Goal: Task Accomplishment & Management: Manage account settings

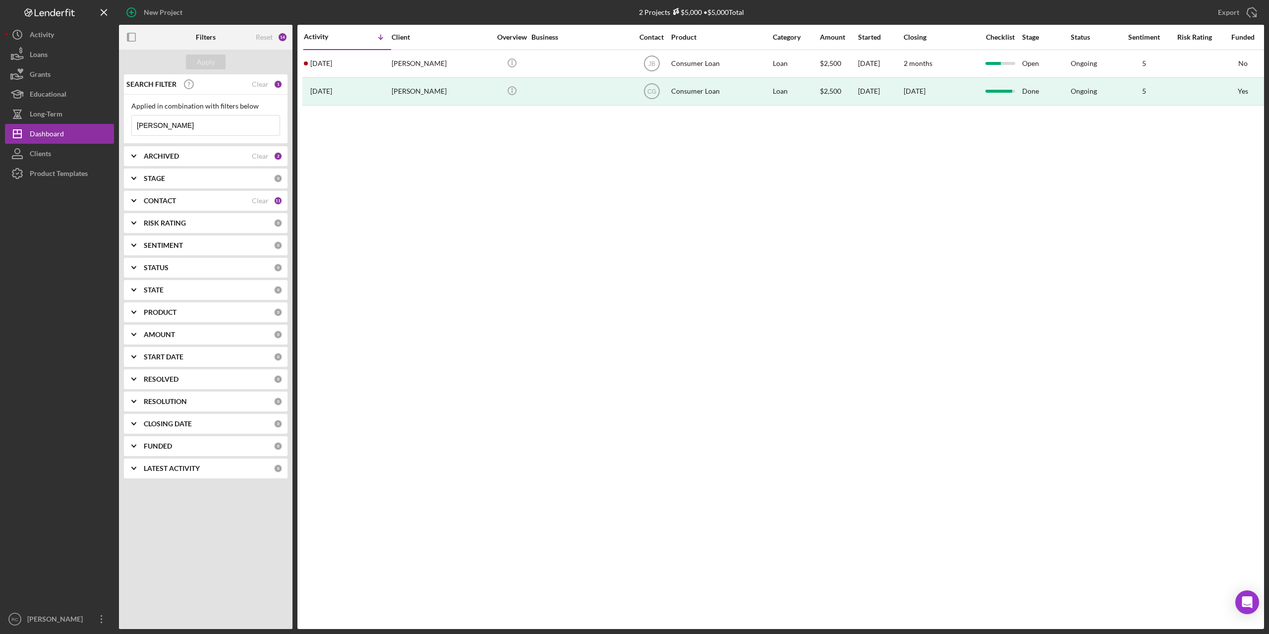
drag, startPoint x: 174, startPoint y: 122, endPoint x: 116, endPoint y: 124, distance: 58.0
click at [116, 124] on div "New Project 2 Projects $5,000 • $5,000 Total [PERSON_NAME] Export Icon/Export F…" at bounding box center [634, 314] width 1259 height 629
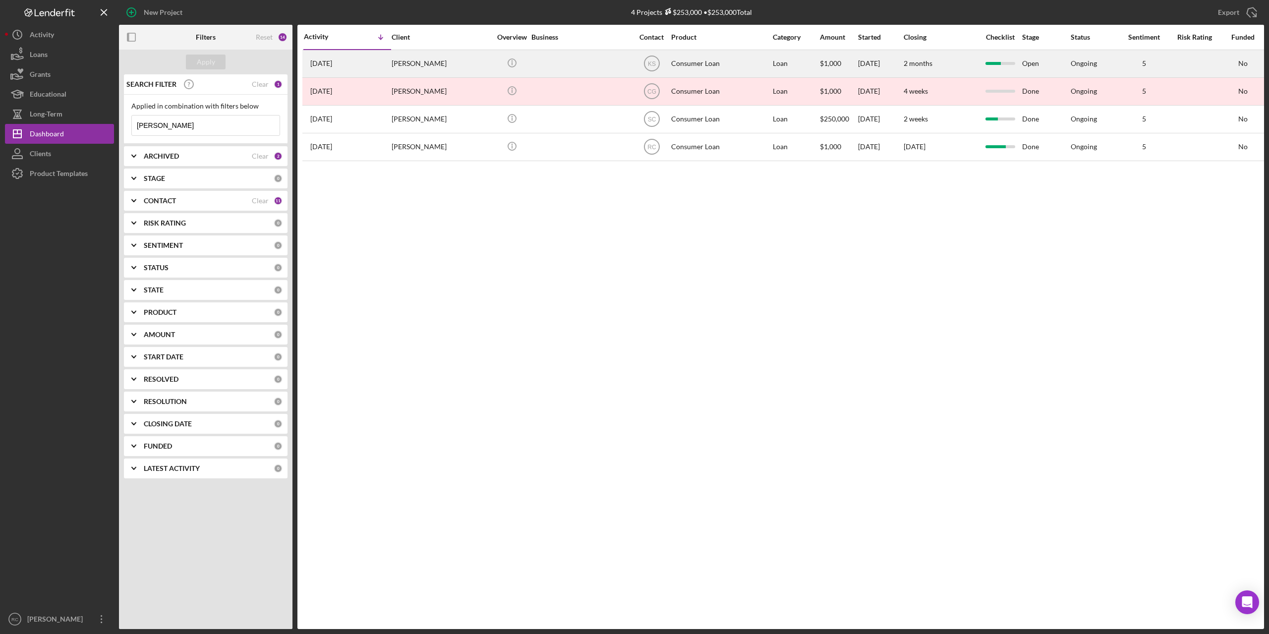
type input "[PERSON_NAME]"
click at [435, 63] on div "[PERSON_NAME]" at bounding box center [441, 64] width 99 height 26
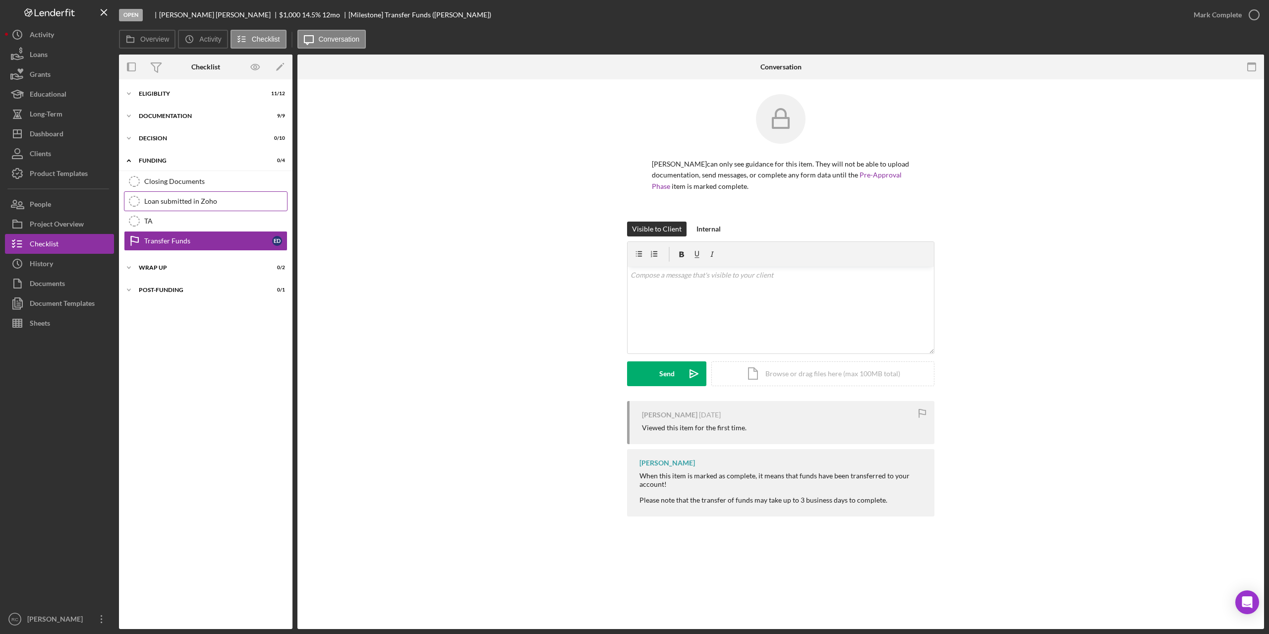
click at [181, 201] on div "Loan submitted in Zoho" at bounding box center [215, 201] width 143 height 8
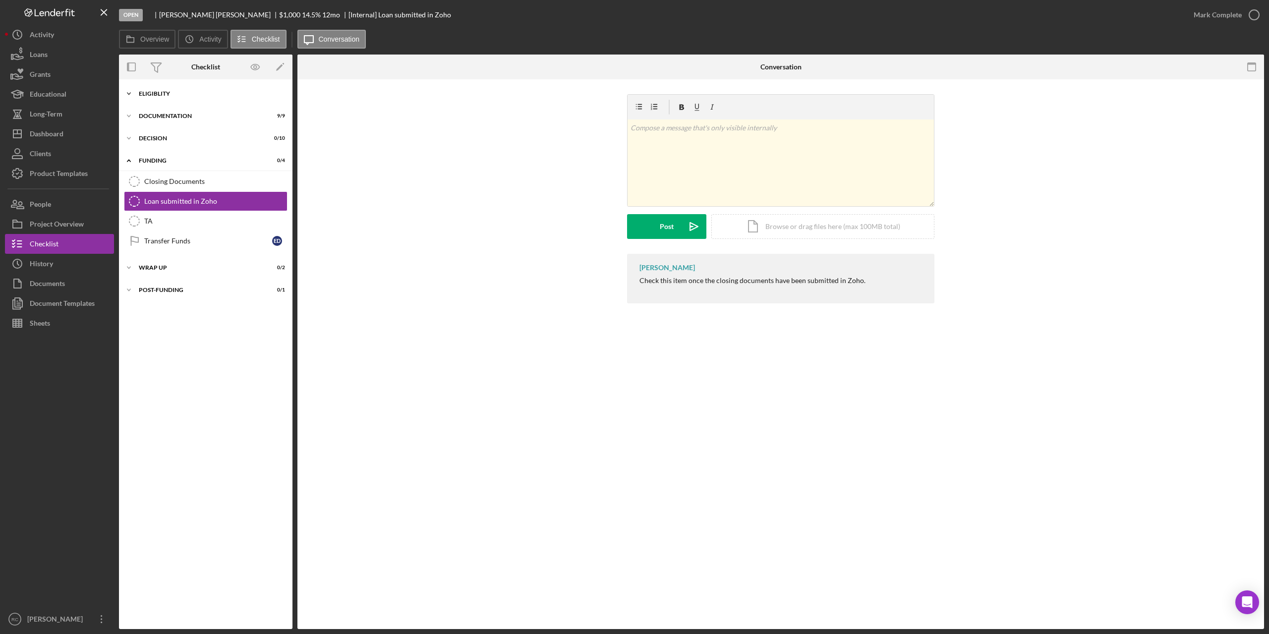
click at [161, 90] on div "Icon/Expander Eligiblity 11 / 12" at bounding box center [205, 94] width 173 height 20
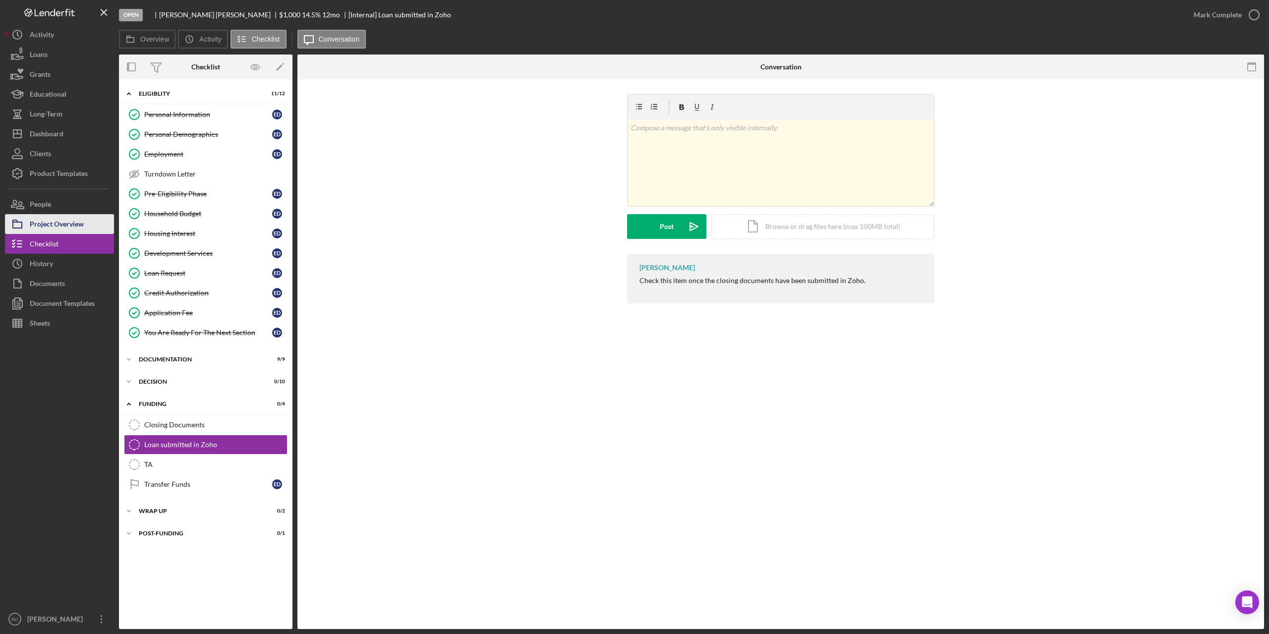
click at [57, 222] on div "Project Overview" at bounding box center [57, 225] width 54 height 22
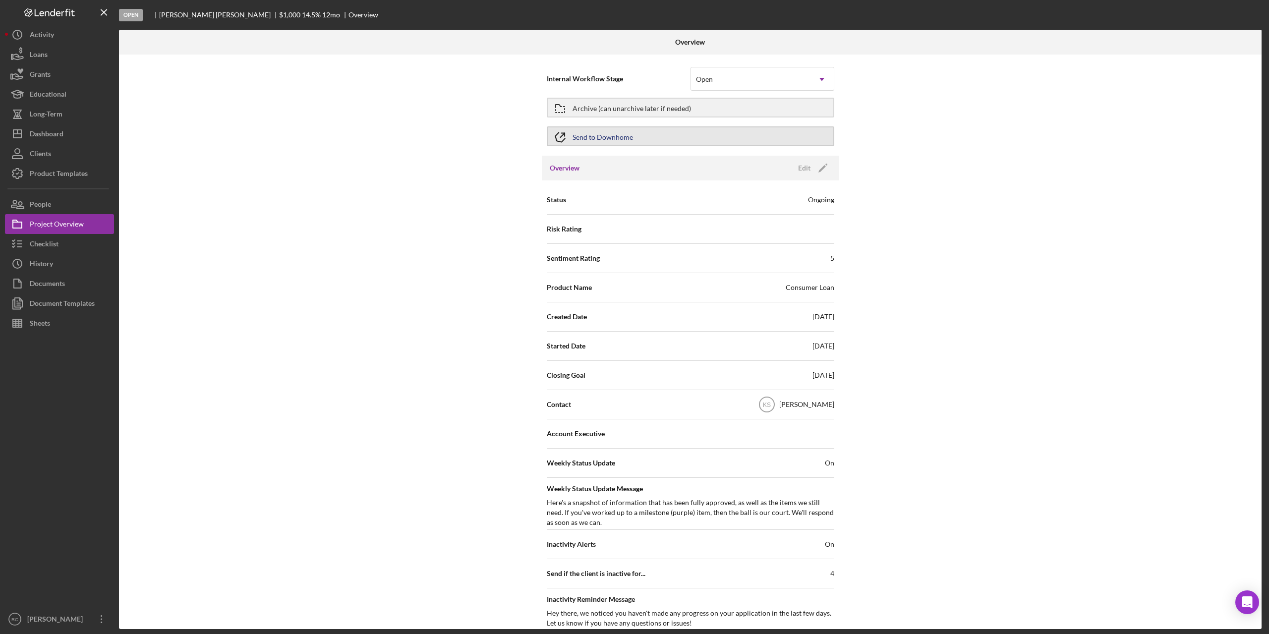
click at [645, 129] on button "Send to Downhome" at bounding box center [690, 136] width 287 height 20
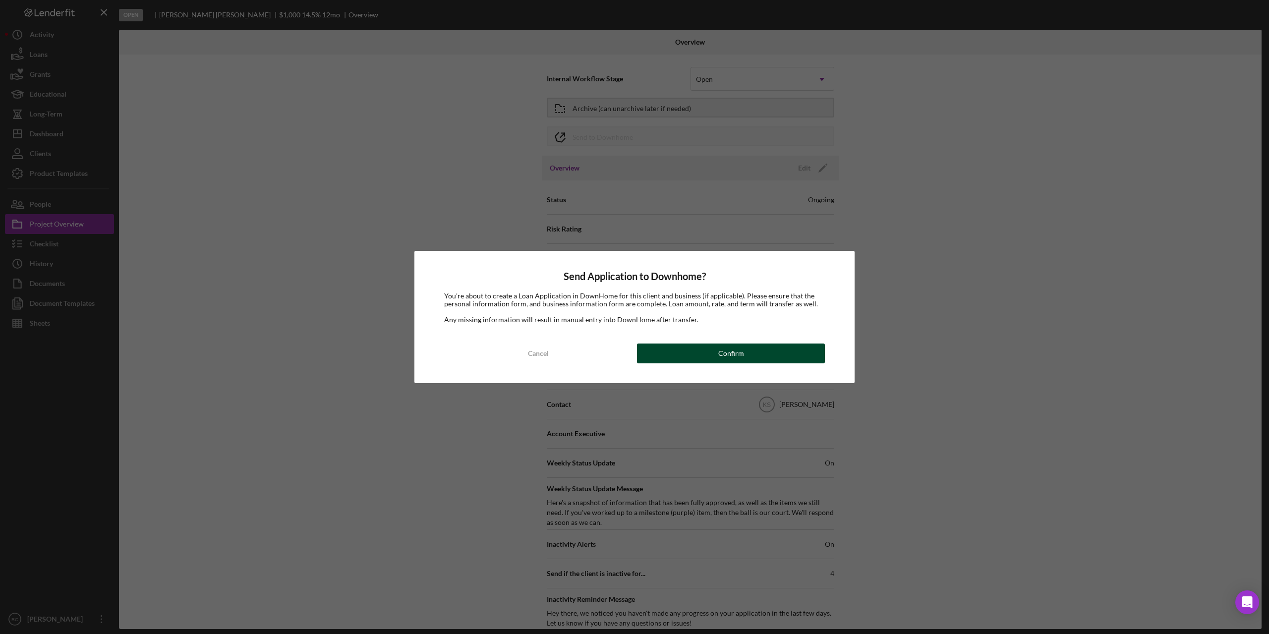
click at [712, 353] on button "Confirm" at bounding box center [731, 353] width 188 height 20
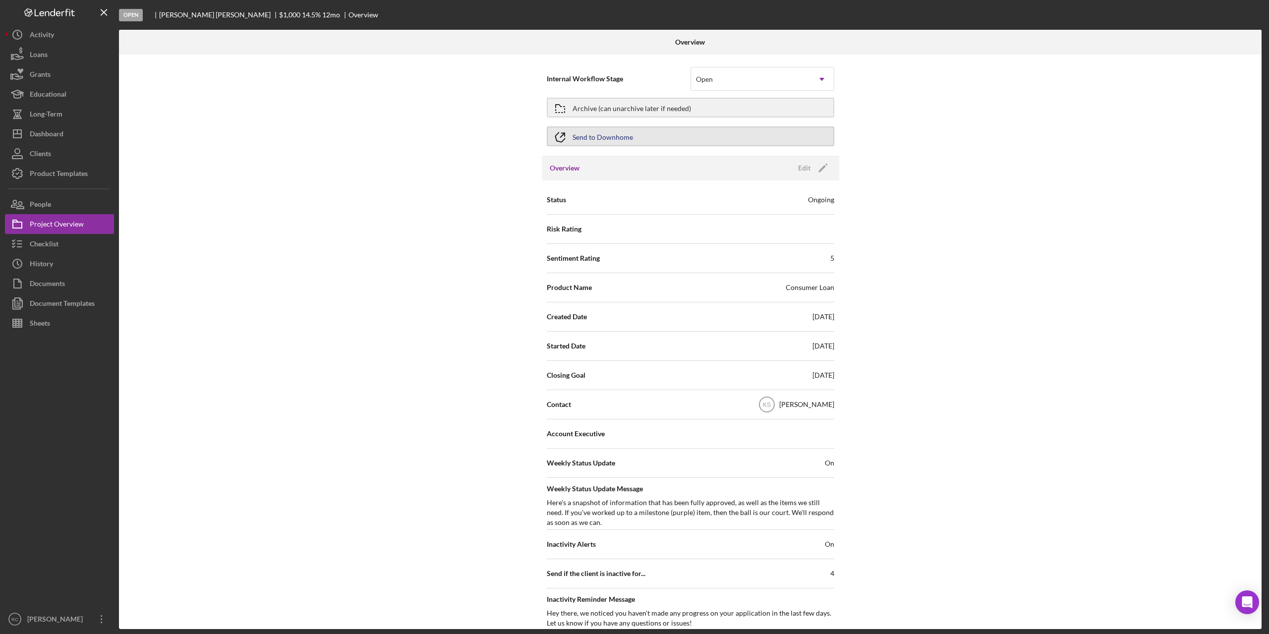
click at [634, 135] on button "Send to Downhome" at bounding box center [690, 136] width 287 height 20
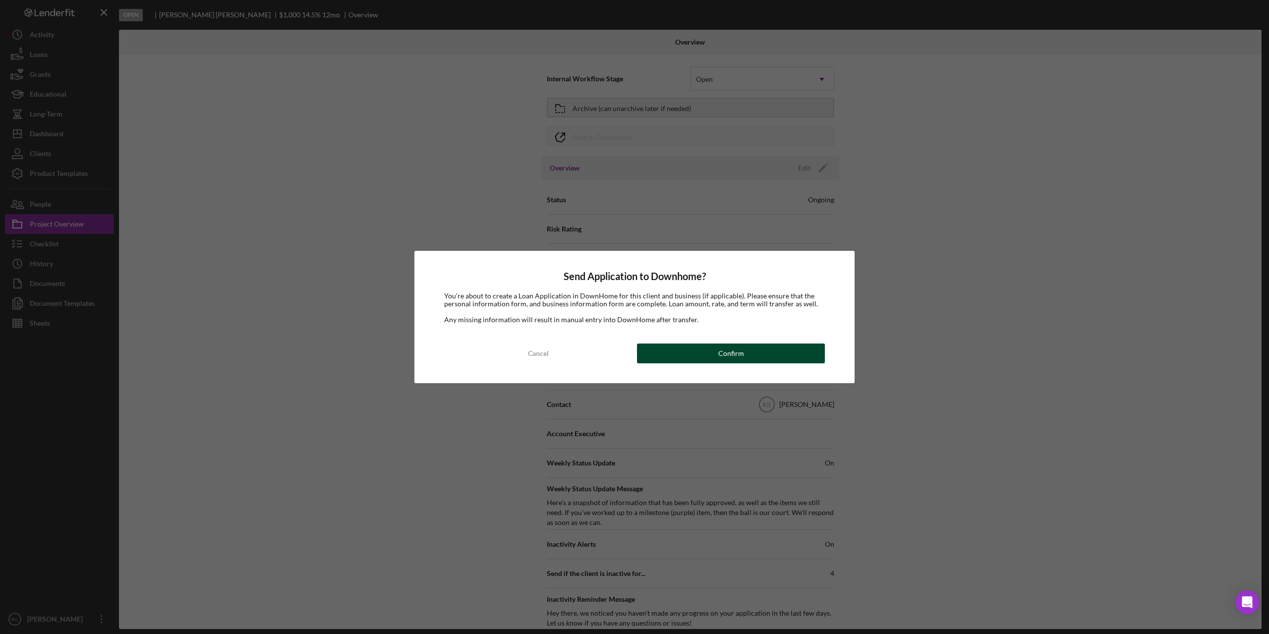
click at [710, 352] on button "Confirm" at bounding box center [731, 353] width 188 height 20
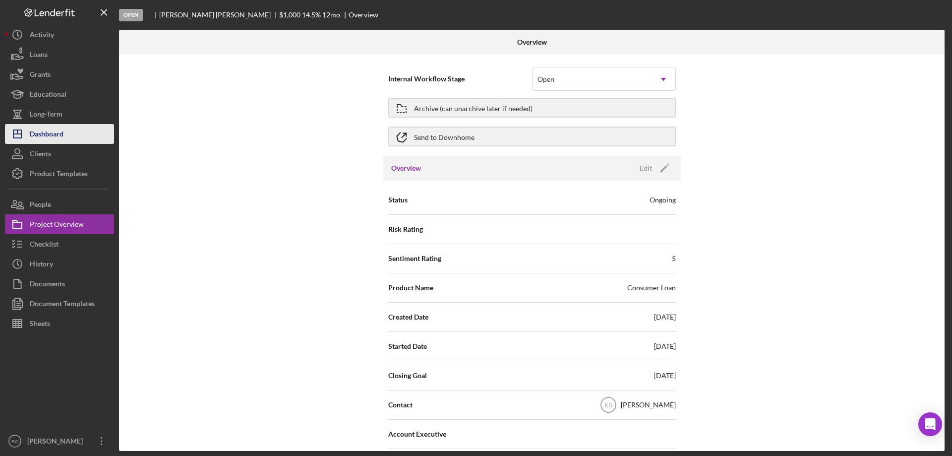
click at [56, 128] on div "Dashboard" at bounding box center [47, 135] width 34 height 22
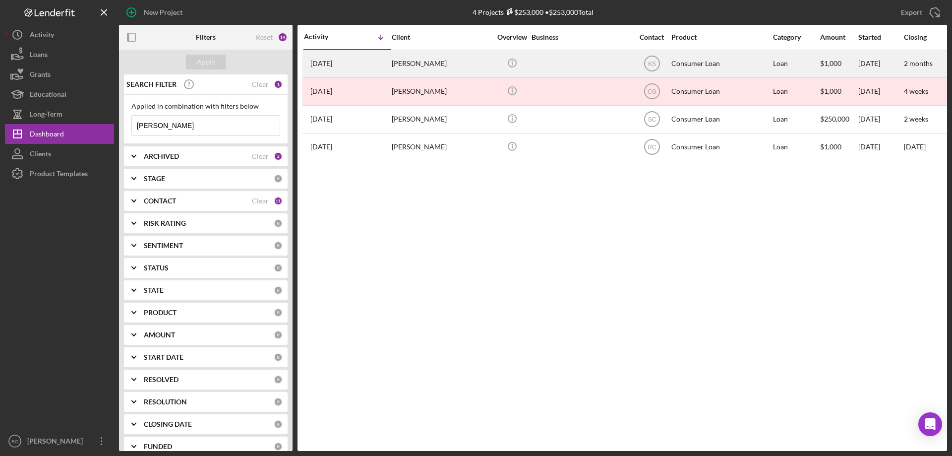
click at [412, 64] on div "[PERSON_NAME]" at bounding box center [441, 64] width 99 height 26
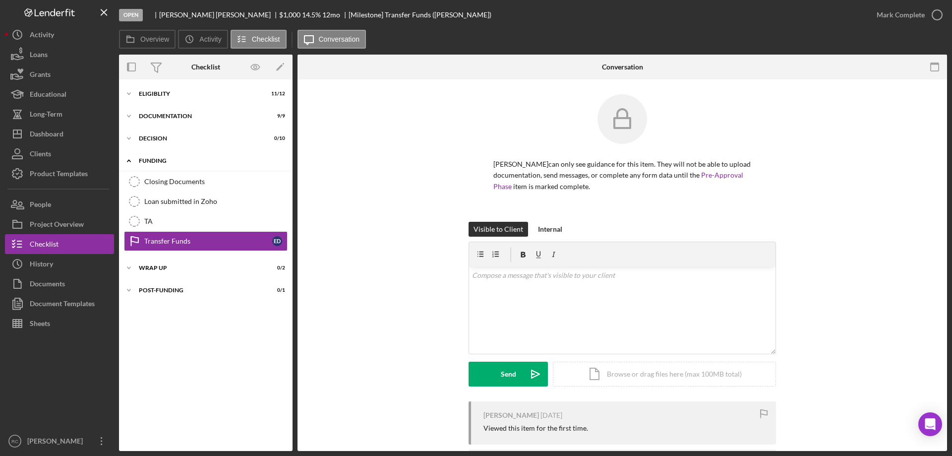
click at [153, 163] on div "Funding" at bounding box center [209, 161] width 141 height 6
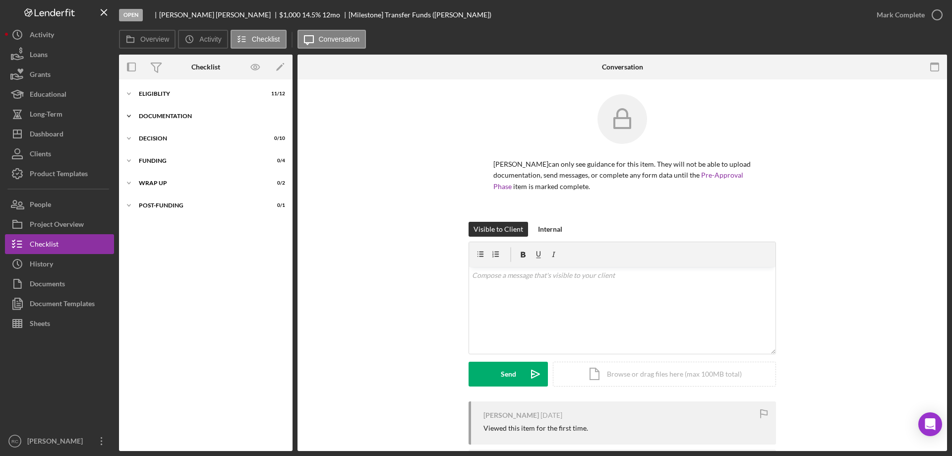
click at [149, 116] on div "Documentation" at bounding box center [209, 116] width 141 height 6
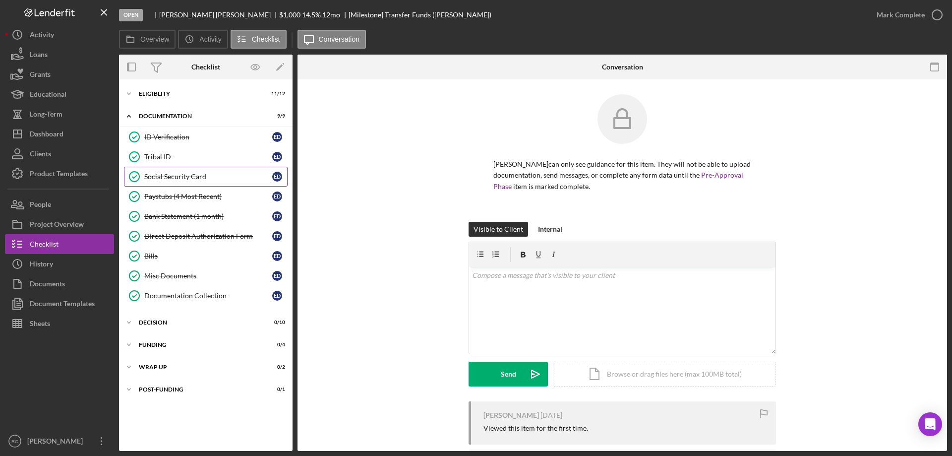
click at [176, 179] on div "Social Security Card" at bounding box center [208, 176] width 128 height 8
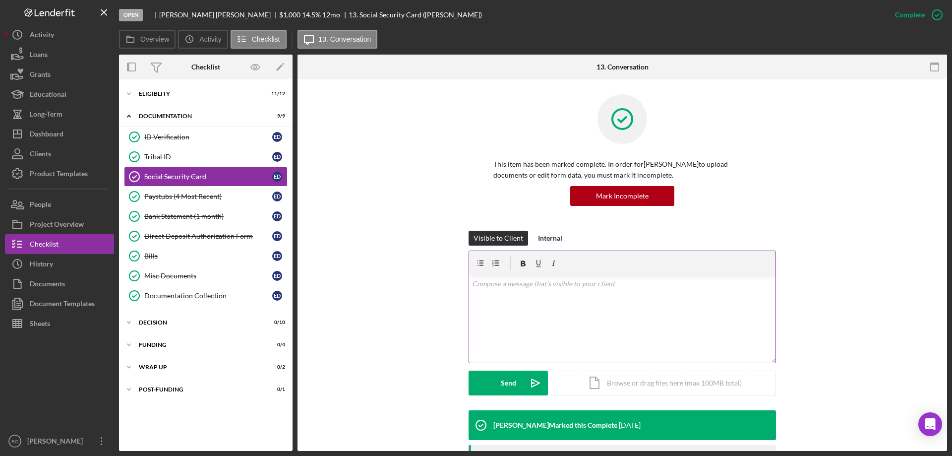
scroll to position [132, 0]
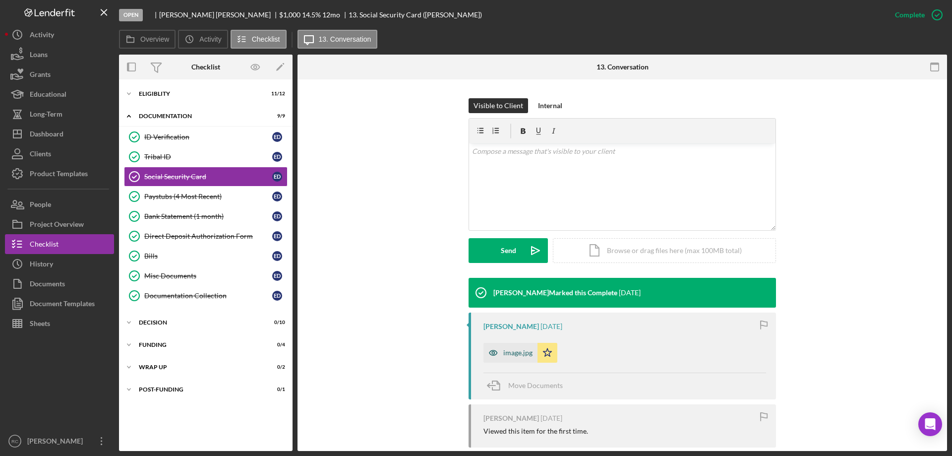
click at [504, 351] on div "image.jpg" at bounding box center [517, 352] width 29 height 8
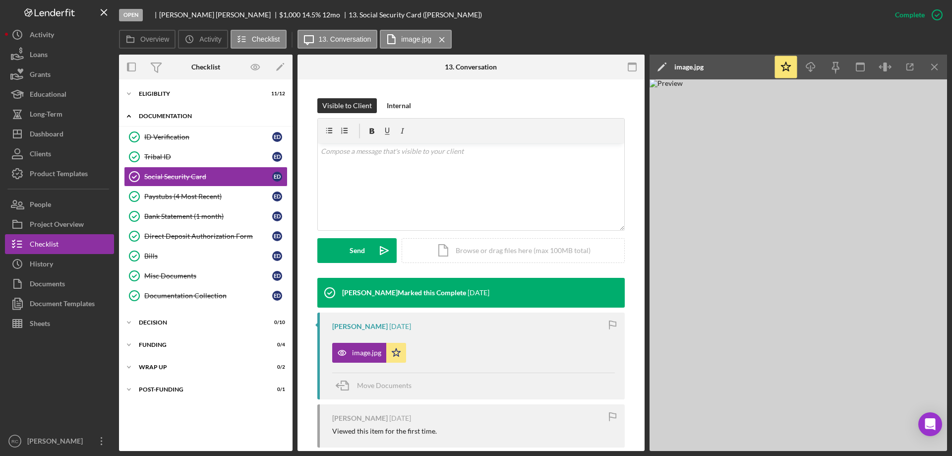
click at [179, 114] on div "Documentation" at bounding box center [209, 116] width 141 height 6
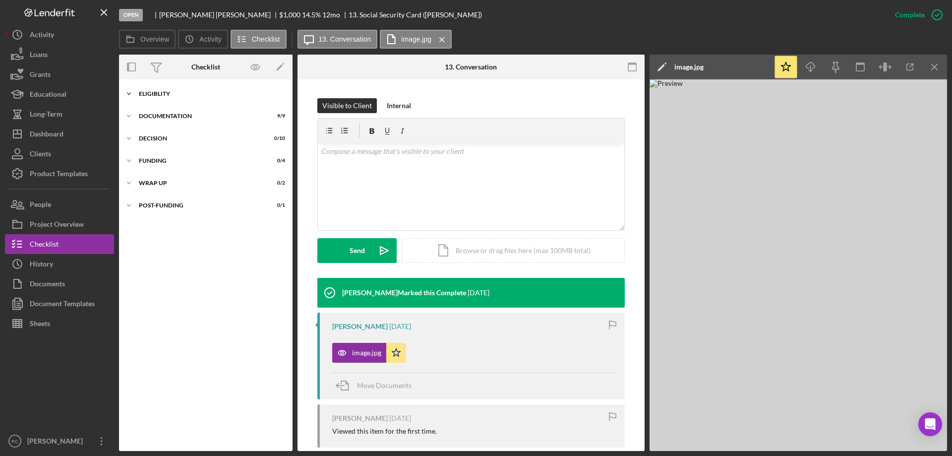
click at [168, 94] on div "Eligiblity" at bounding box center [209, 94] width 141 height 6
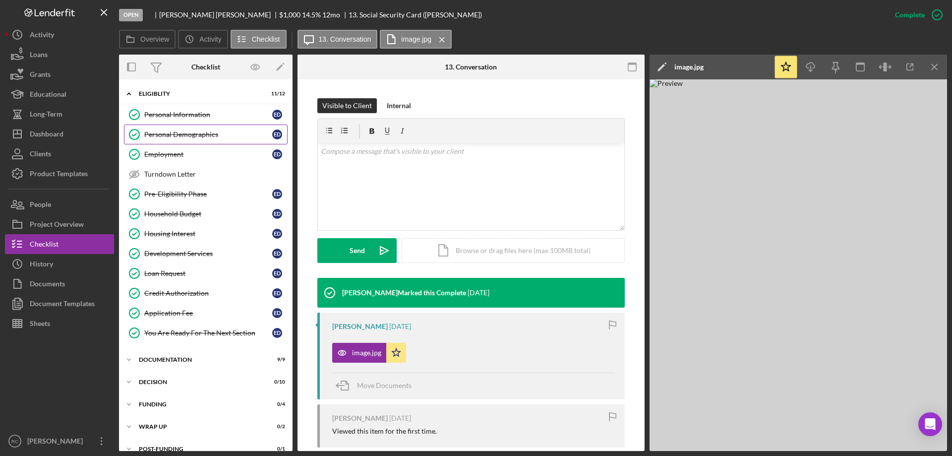
click at [199, 132] on div "Personal Demographics" at bounding box center [208, 134] width 128 height 8
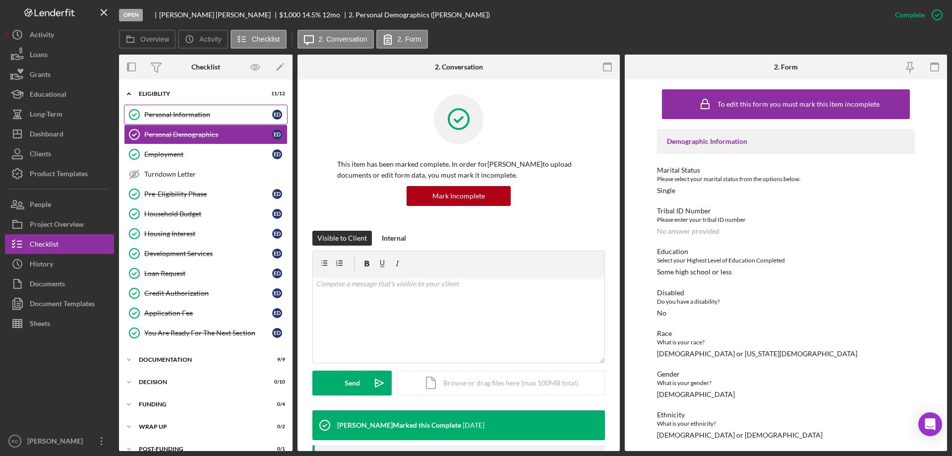
click at [196, 111] on div "Personal Information" at bounding box center [208, 115] width 128 height 8
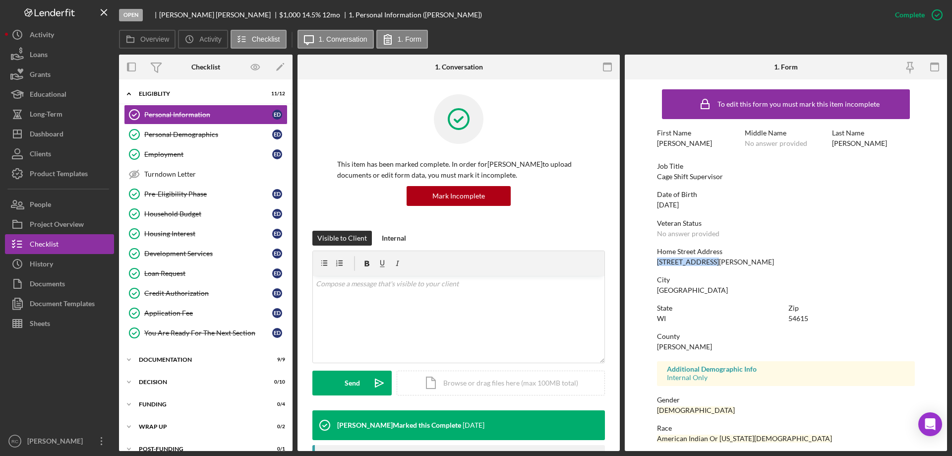
drag, startPoint x: 656, startPoint y: 262, endPoint x: 713, endPoint y: 261, distance: 56.5
click at [713, 261] on div "Home Street Address [STREET_ADDRESS][PERSON_NAME]" at bounding box center [786, 256] width 258 height 18
copy div "[STREET_ADDRESS][PERSON_NAME]"
click at [177, 360] on div "Documentation" at bounding box center [209, 359] width 141 height 6
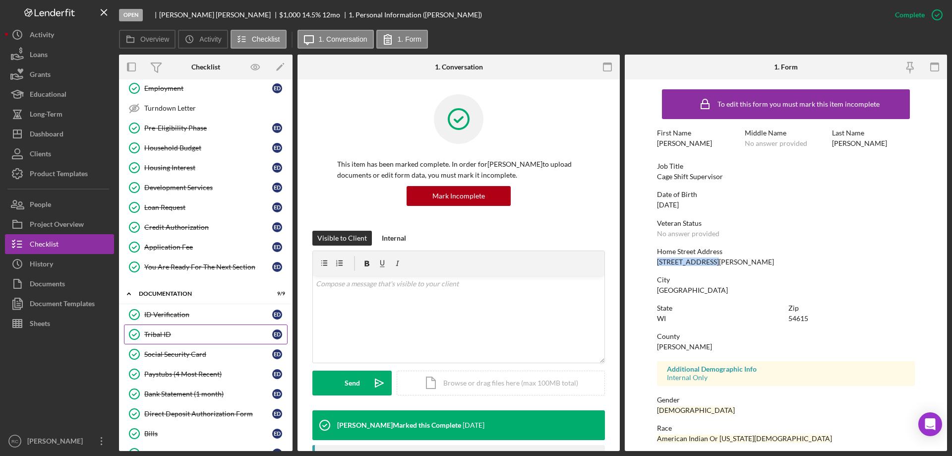
scroll to position [132, 0]
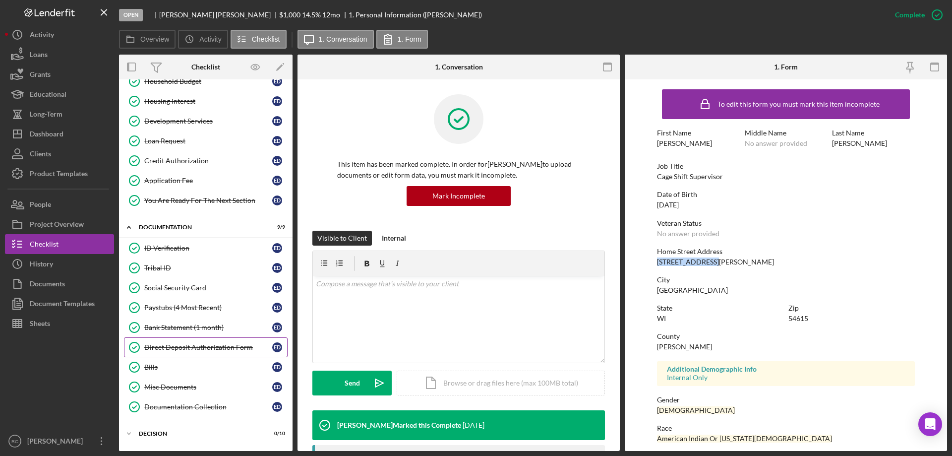
click at [179, 346] on div "Direct Deposit Authorization Form" at bounding box center [208, 347] width 128 height 8
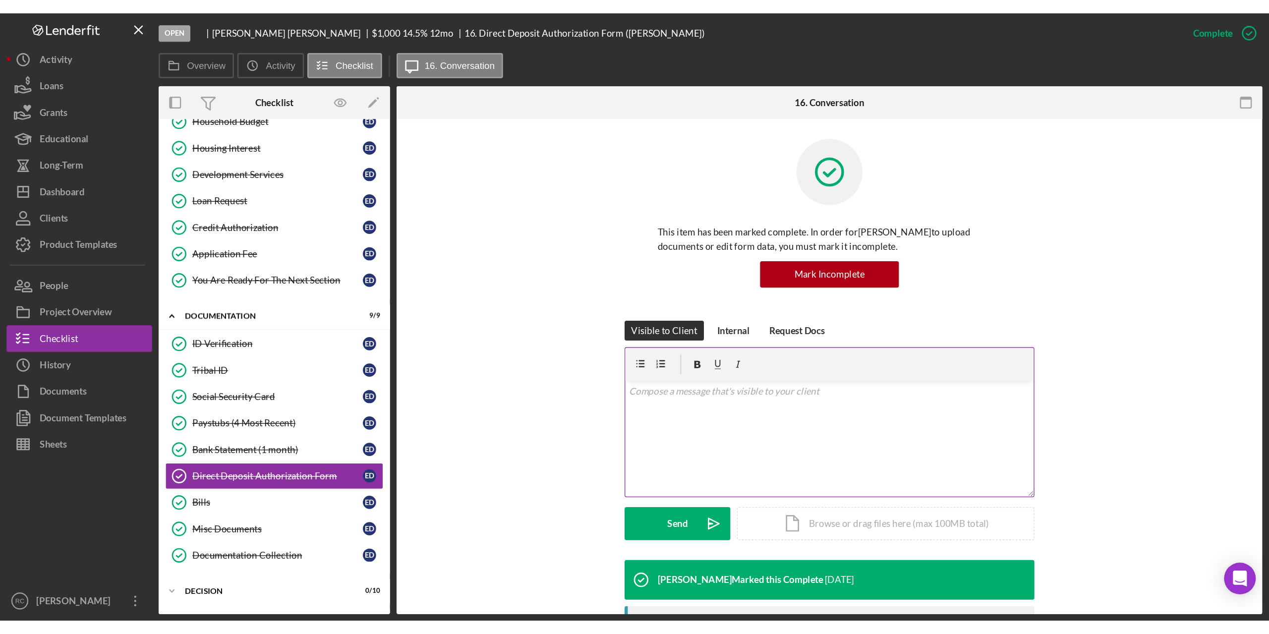
scroll to position [132, 0]
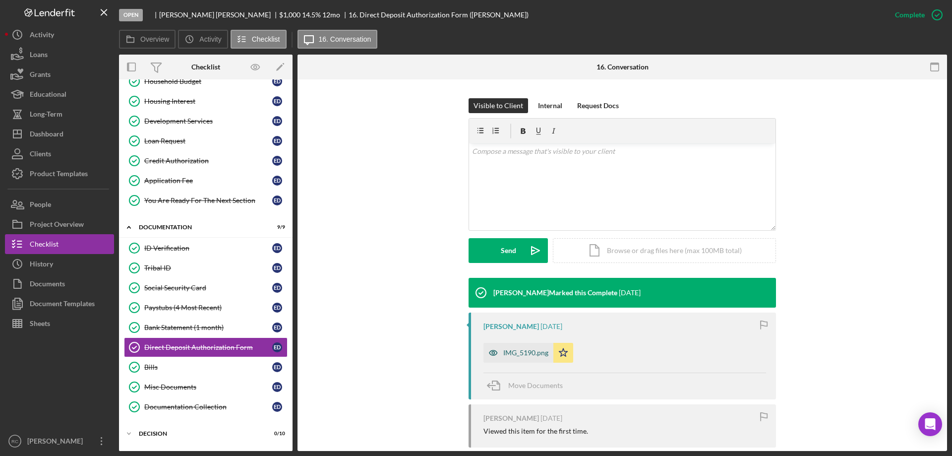
click at [531, 348] on div "IMG_5190.png" at bounding box center [525, 352] width 45 height 8
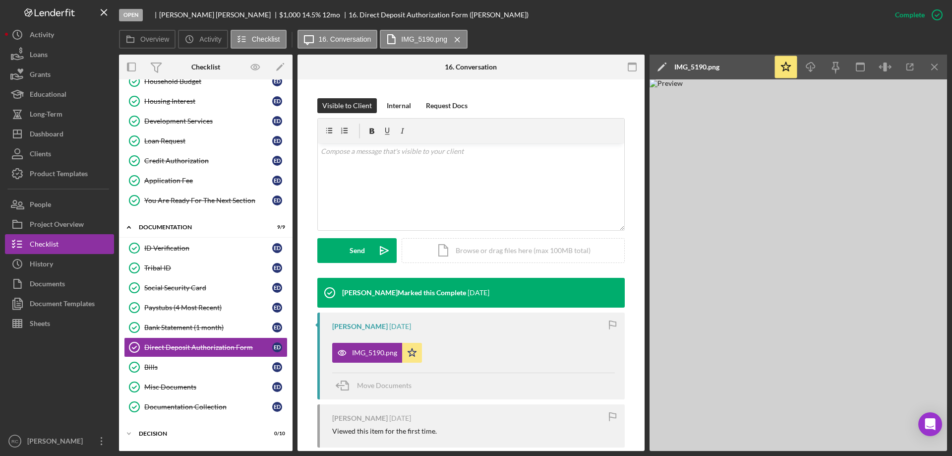
click at [720, 354] on img at bounding box center [797, 264] width 297 height 371
drag, startPoint x: 722, startPoint y: 357, endPoint x: 734, endPoint y: 358, distance: 11.9
click at [724, 357] on img at bounding box center [797, 264] width 297 height 371
click at [867, 349] on img at bounding box center [797, 264] width 297 height 371
click at [868, 345] on img at bounding box center [797, 264] width 297 height 371
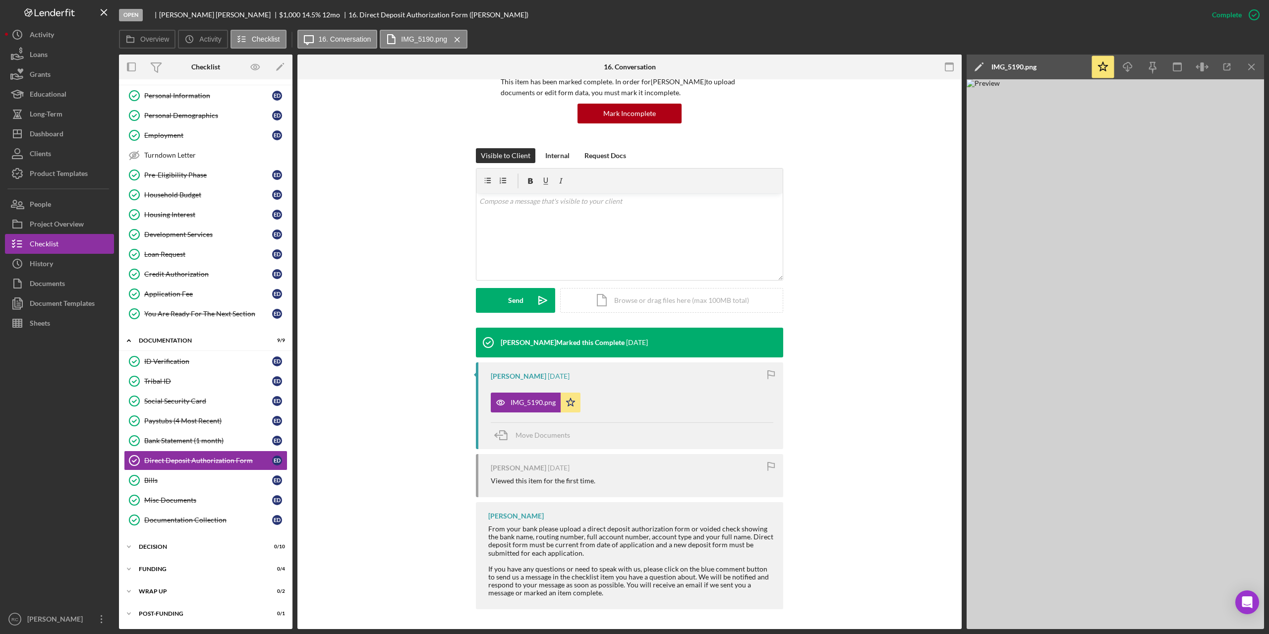
scroll to position [82, 0]
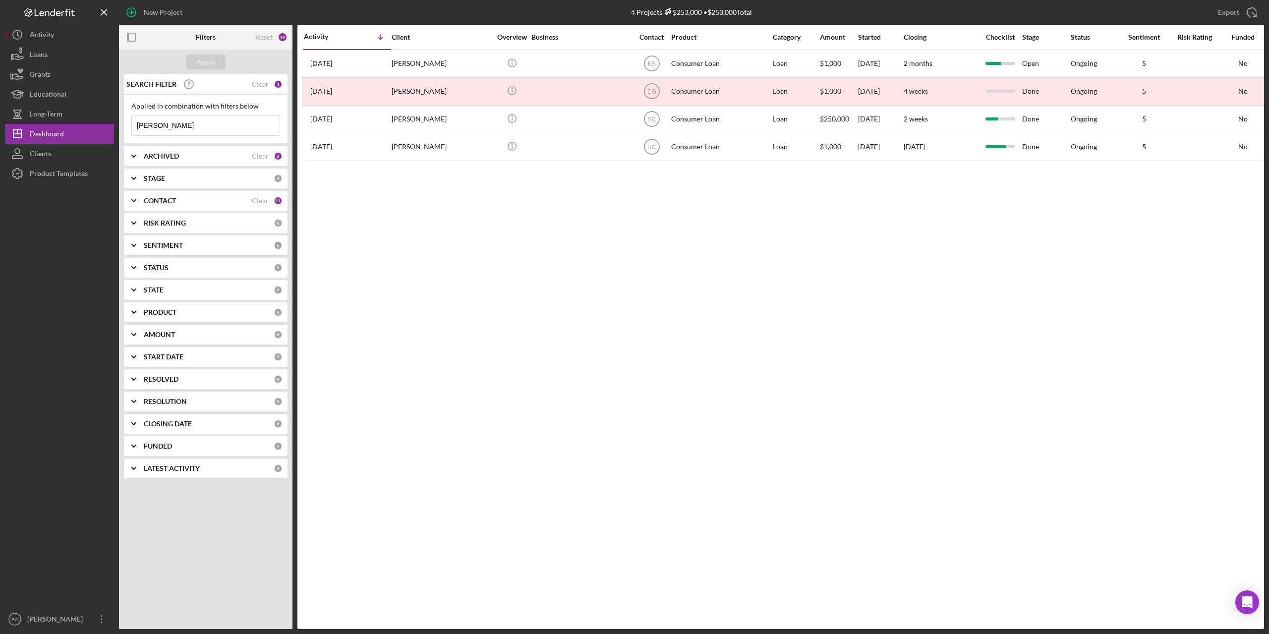
click at [164, 128] on input "[PERSON_NAME]" at bounding box center [206, 125] width 148 height 20
type input "d"
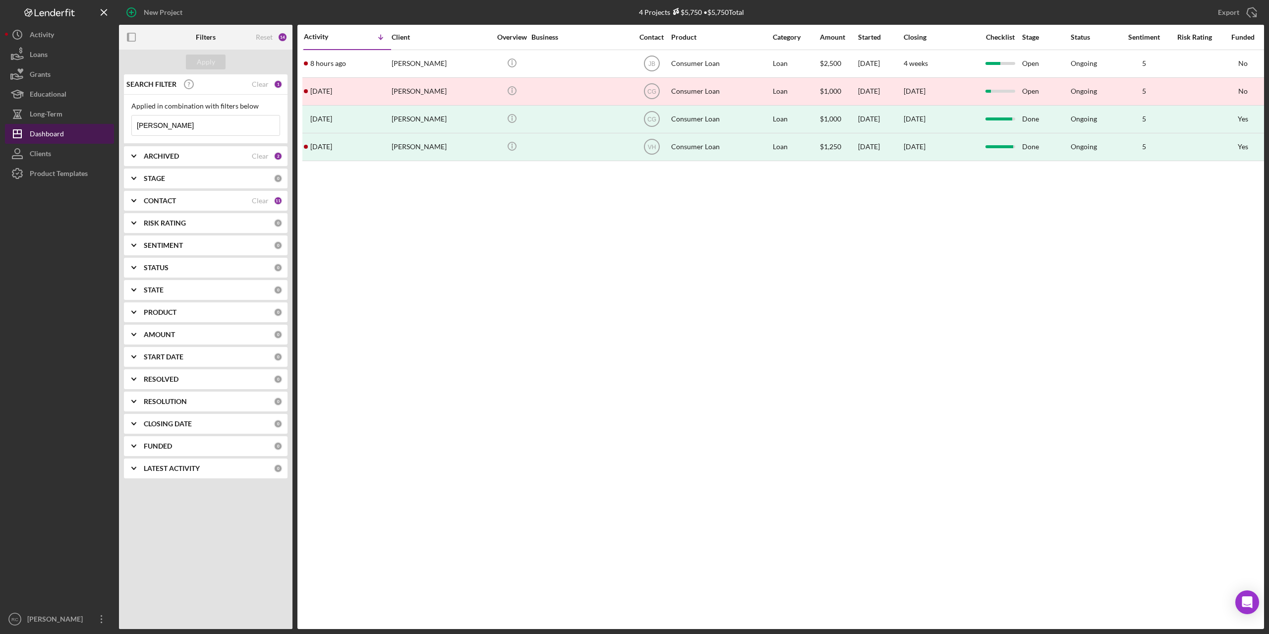
type input "ethan"
click at [43, 133] on div "Dashboard" at bounding box center [47, 135] width 34 height 22
click at [449, 239] on div "Activity Icon/Table Sort Arrow Client Overview Business Contact Product Categor…" at bounding box center [780, 327] width 967 height 604
click at [382, 35] on icon "Icon/Table Sort Arrow" at bounding box center [381, 37] width 20 height 20
click at [401, 37] on div "Client" at bounding box center [441, 37] width 99 height 8
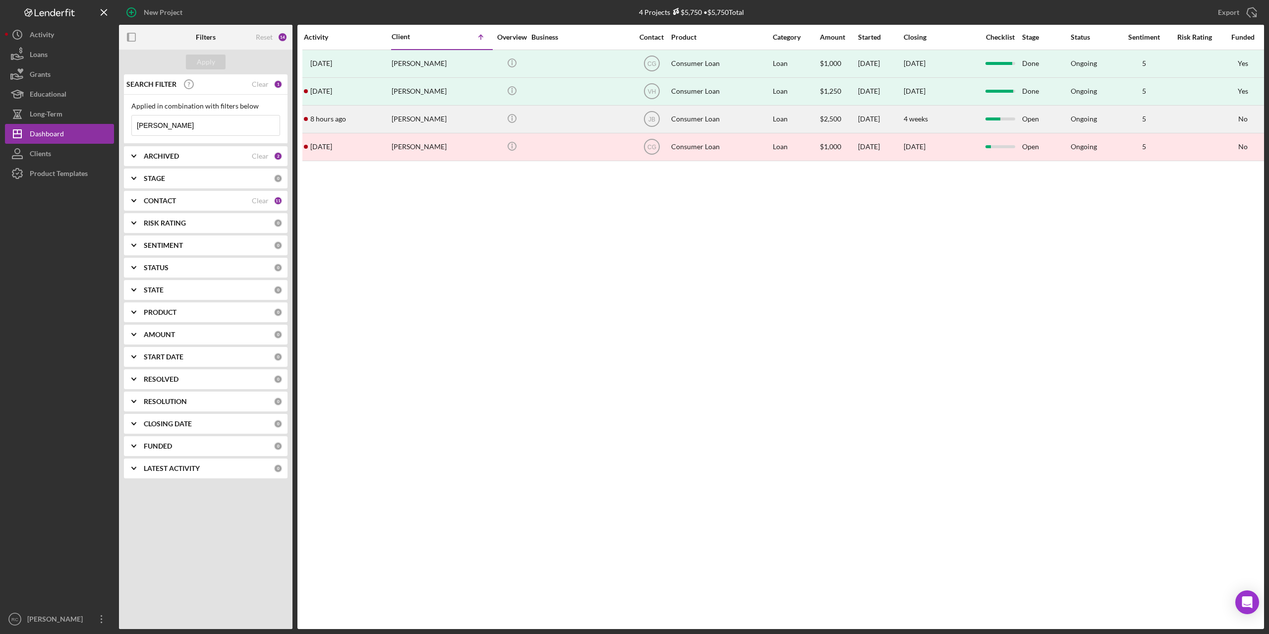
click at [417, 117] on div "Ethan Harlan" at bounding box center [441, 119] width 99 height 26
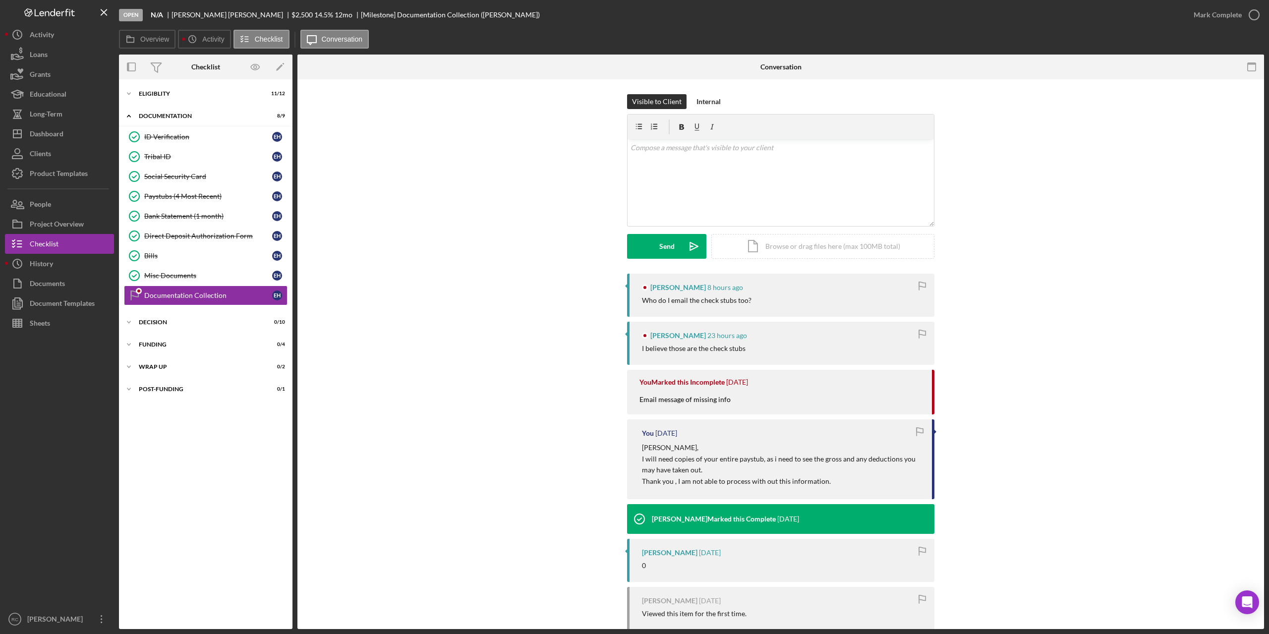
scroll to position [93, 0]
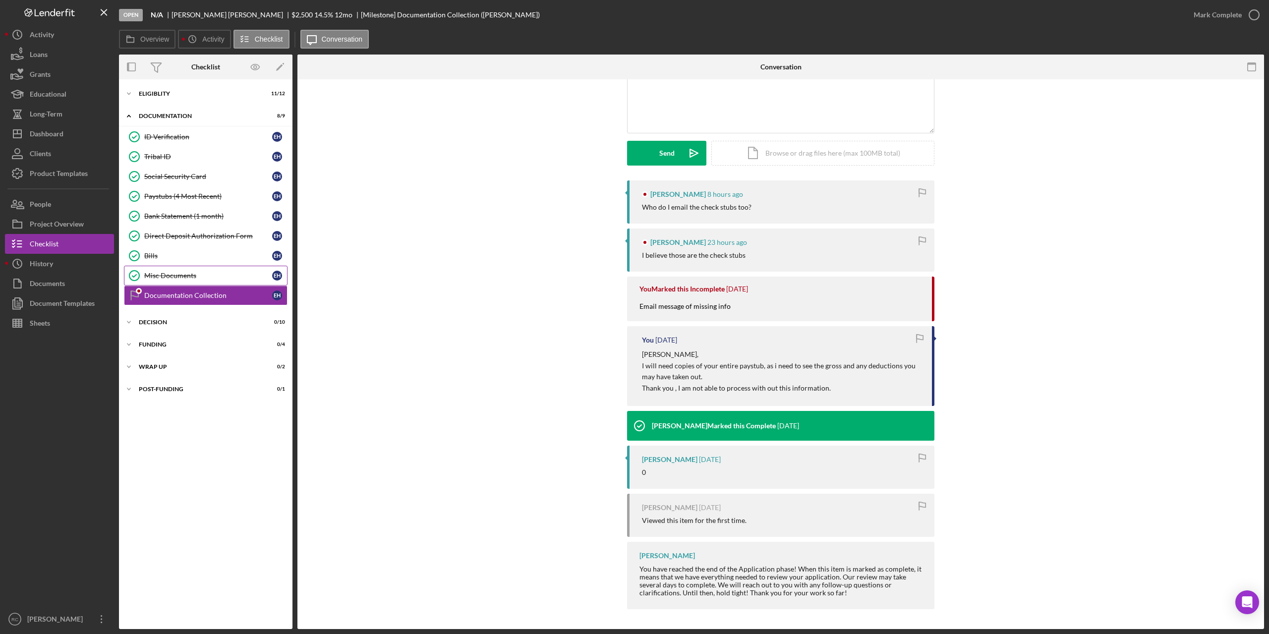
click at [172, 279] on div "Misc Documents" at bounding box center [208, 276] width 128 height 8
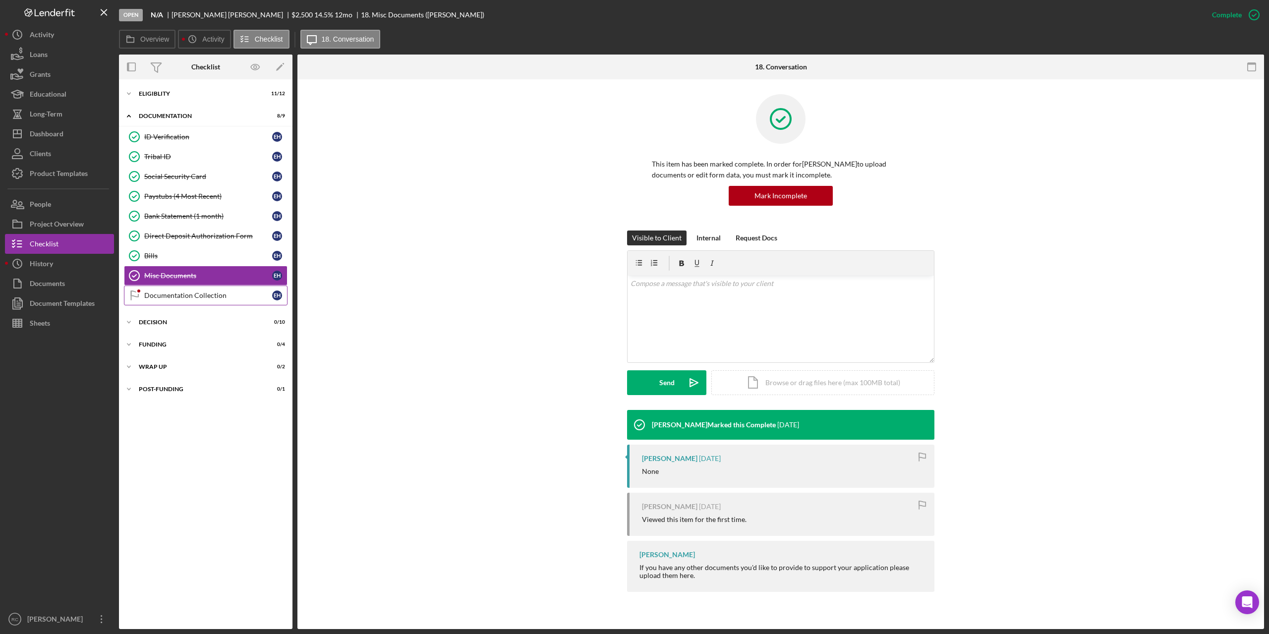
click at [170, 293] on div "Documentation Collection" at bounding box center [208, 295] width 128 height 8
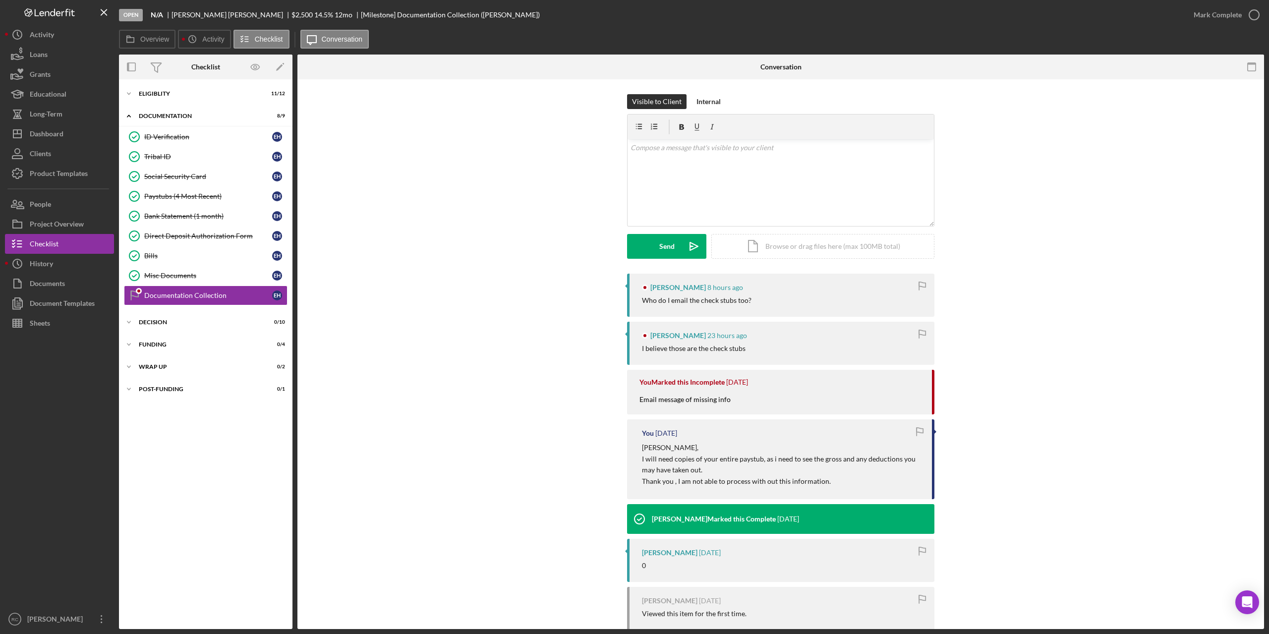
scroll to position [93, 0]
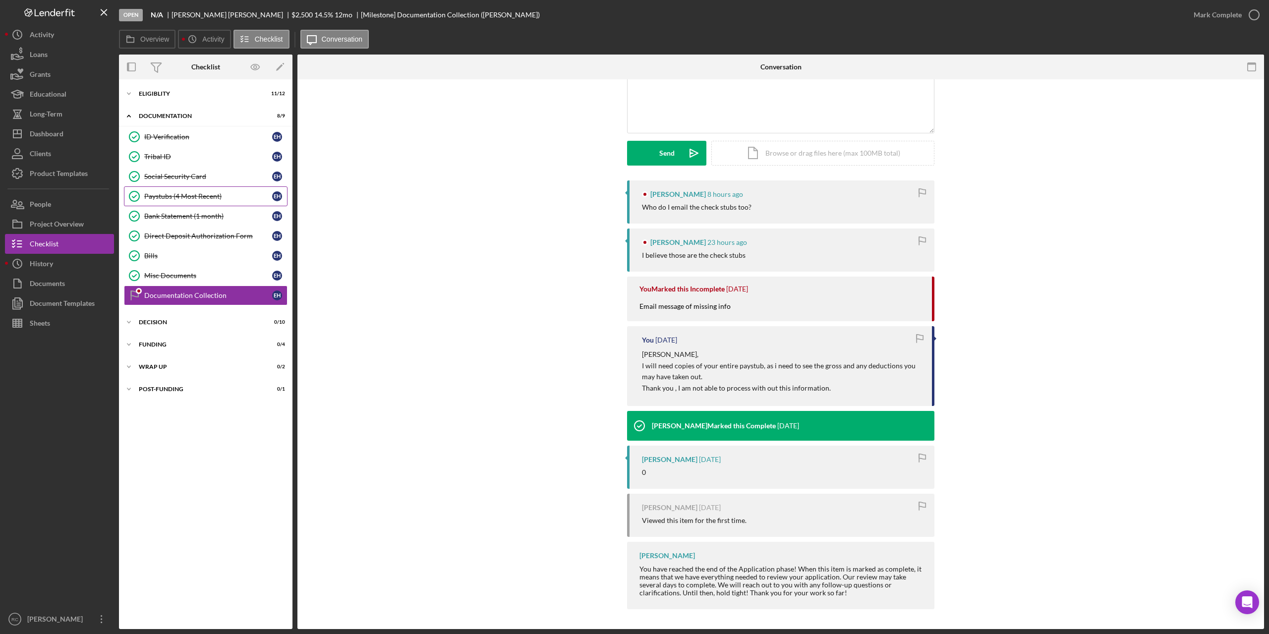
click at [165, 197] on div "Paystubs (4 Most Recent)" at bounding box center [208, 196] width 128 height 8
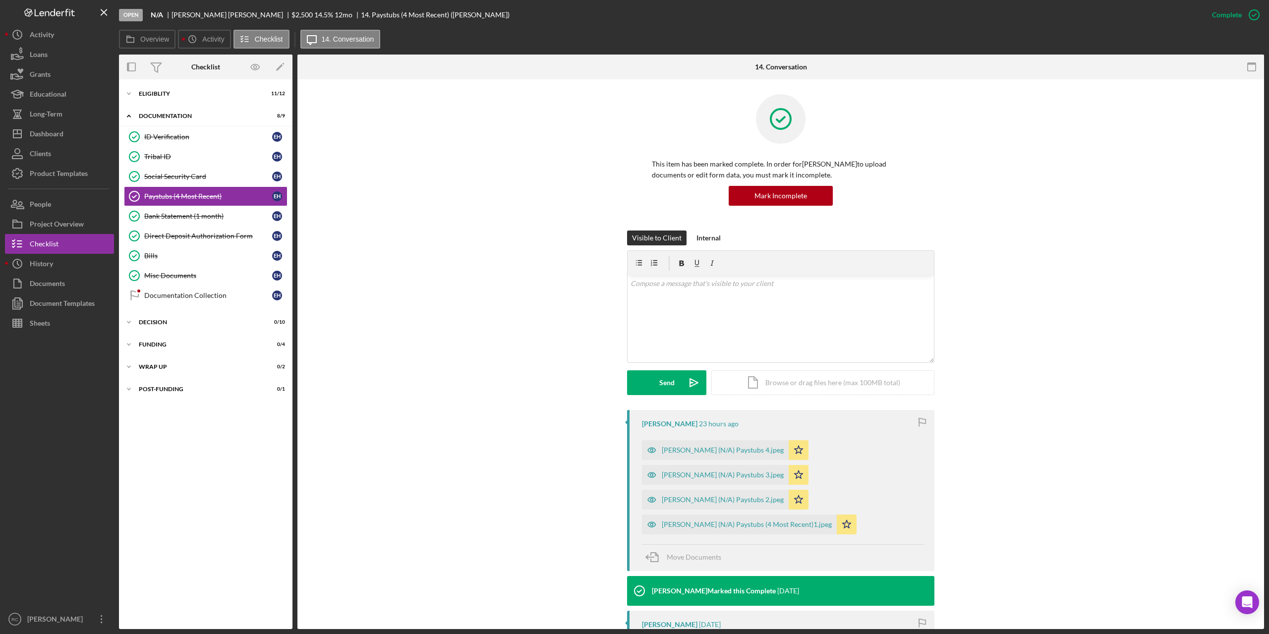
scroll to position [132, 0]
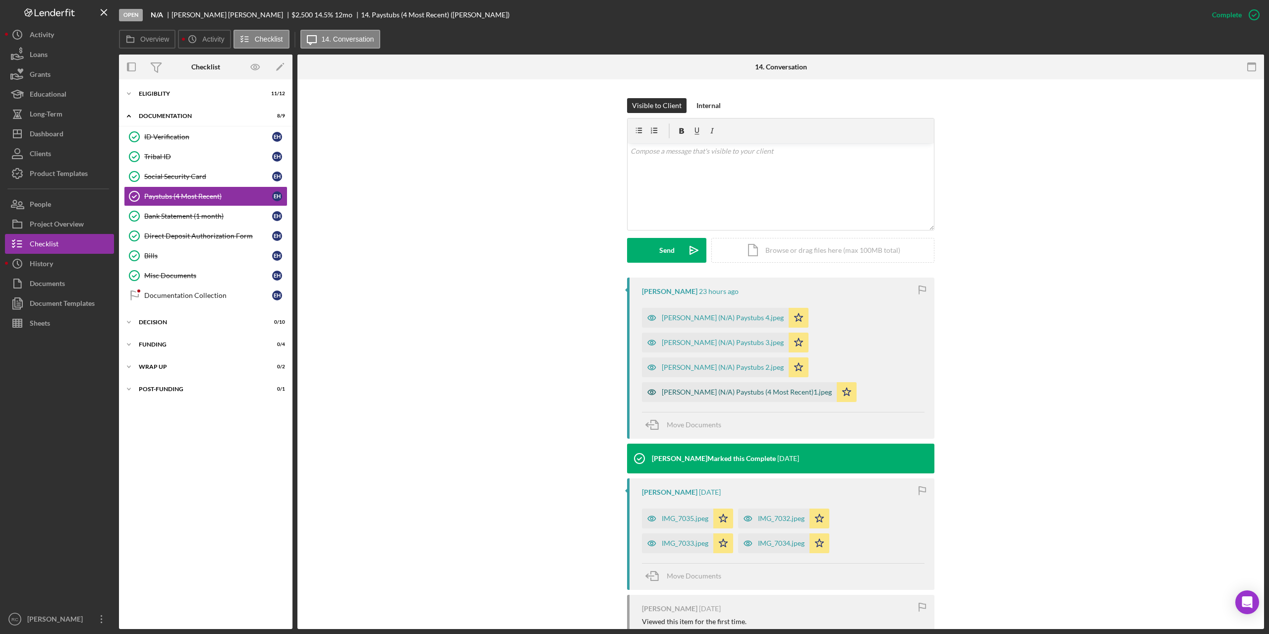
click at [725, 394] on div "Harlan, Ethan (N/A) Paystubs (4 Most Recent)1.jpeg" at bounding box center [747, 392] width 170 height 8
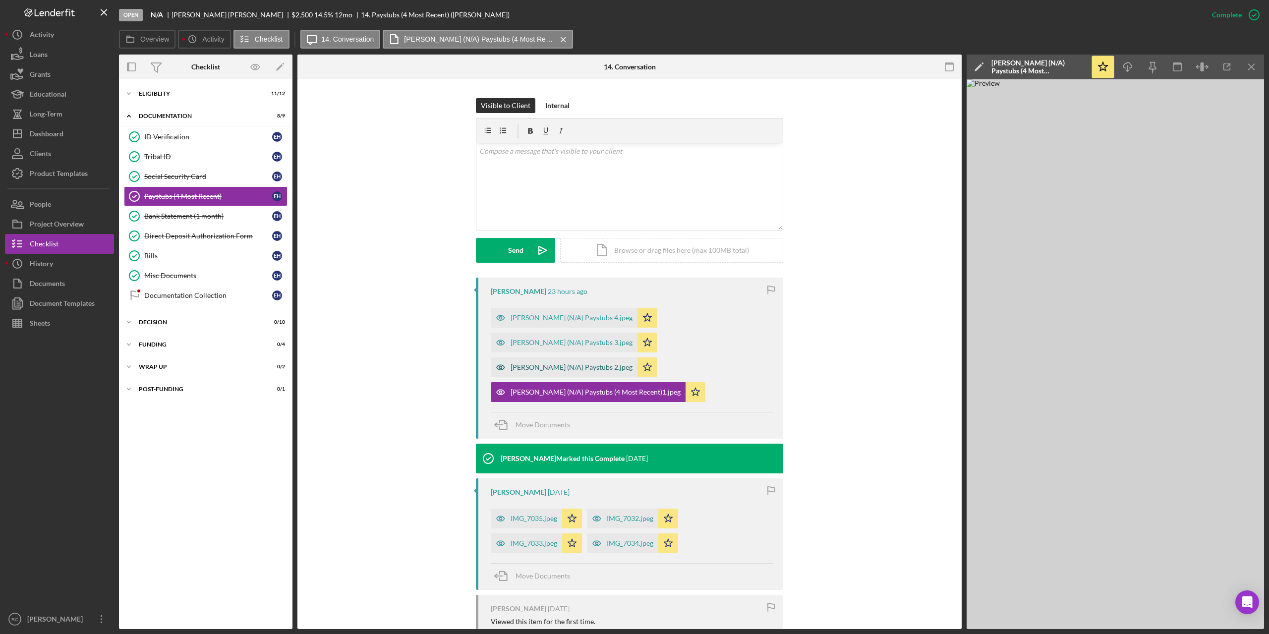
click at [588, 366] on div "Harlan, Ethan (N/A) Paystubs 2.jpeg" at bounding box center [572, 367] width 122 height 8
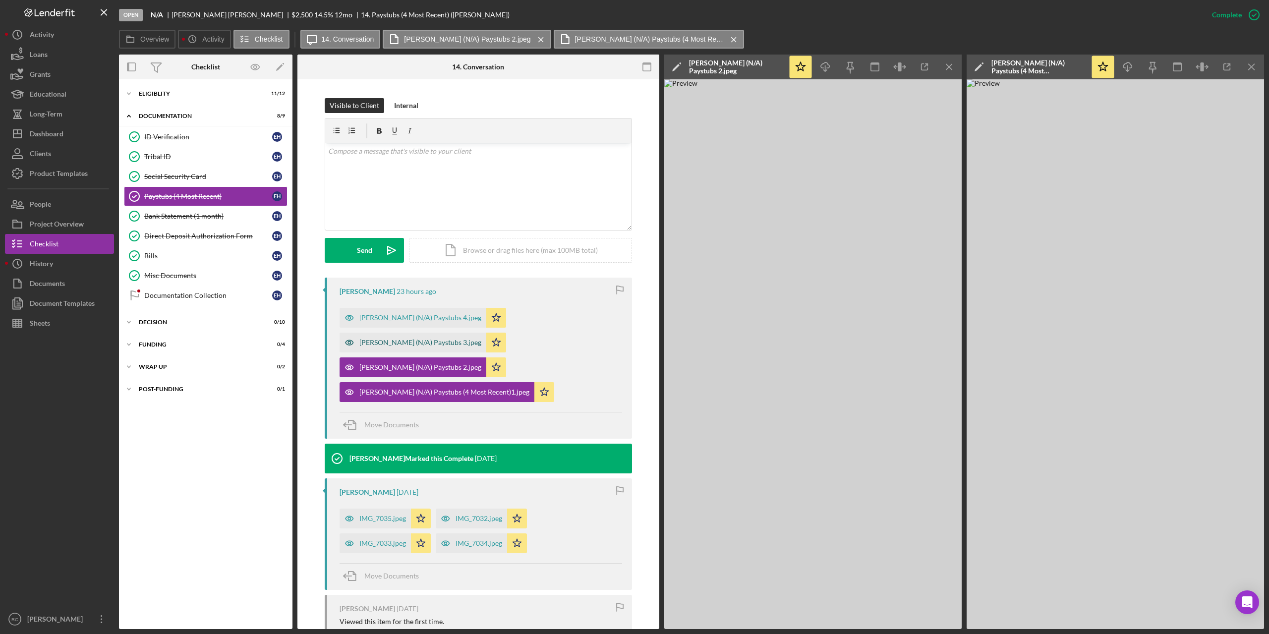
click at [444, 342] on div "Harlan, Ethan (N/A) Paystubs 3.jpeg" at bounding box center [420, 343] width 122 height 8
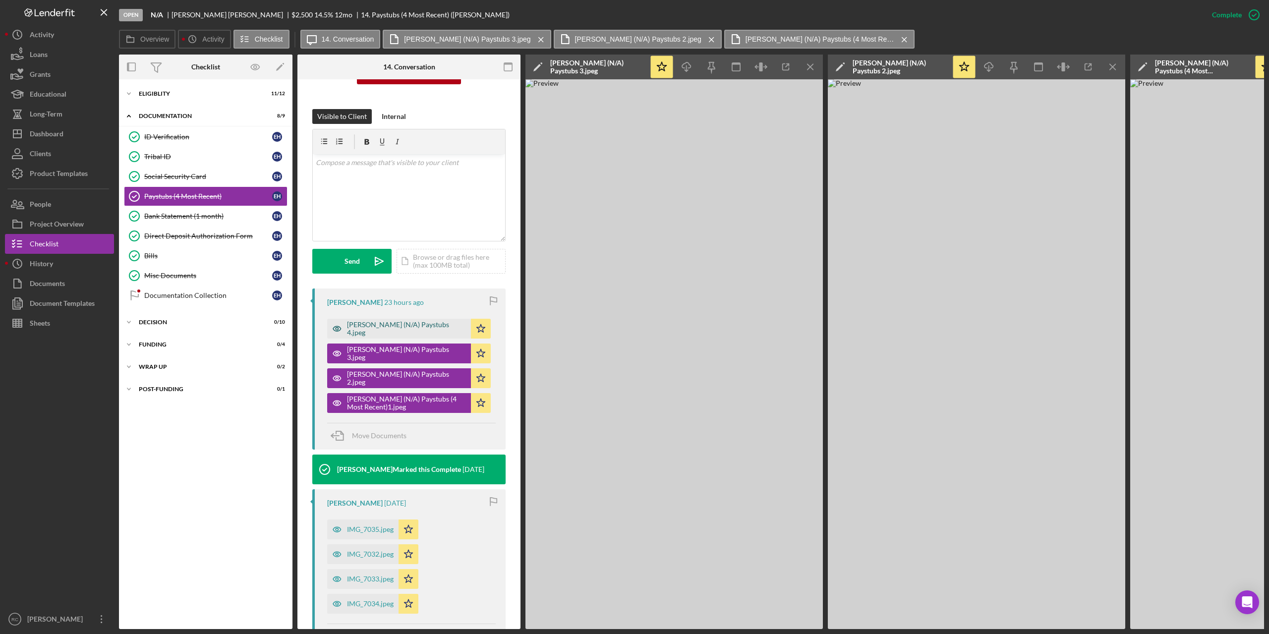
click at [443, 325] on div "Harlan, Ethan (N/A) Paystubs 4.jpeg" at bounding box center [406, 329] width 119 height 16
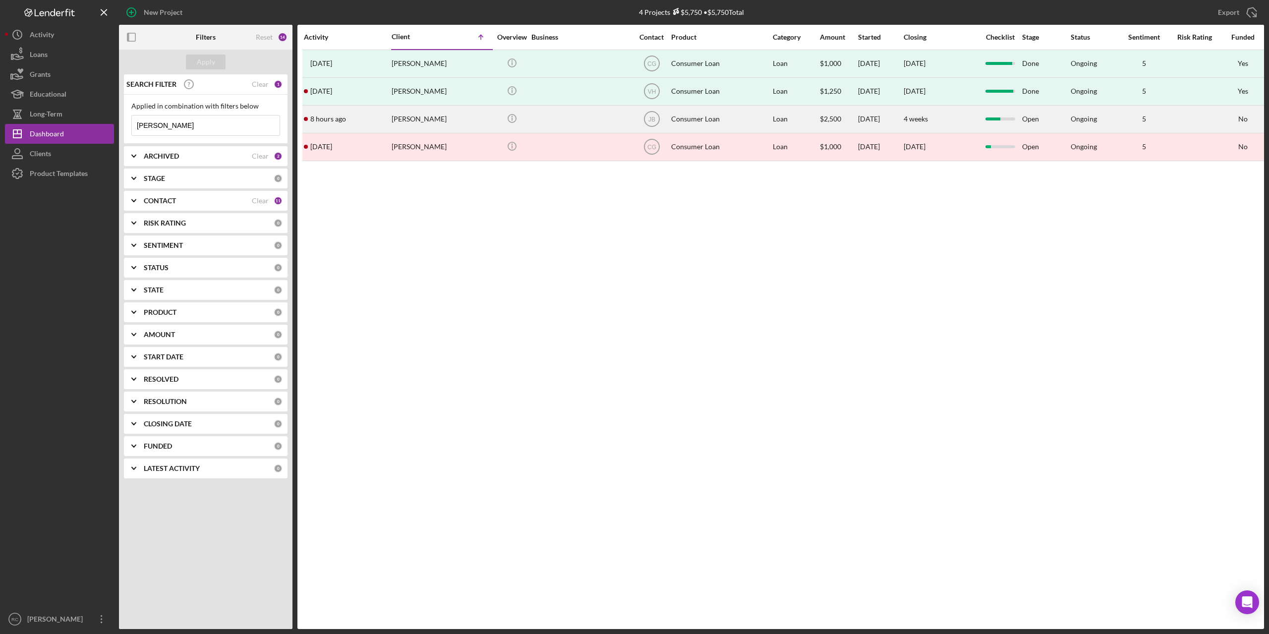
click at [425, 117] on div "[PERSON_NAME]" at bounding box center [441, 119] width 99 height 26
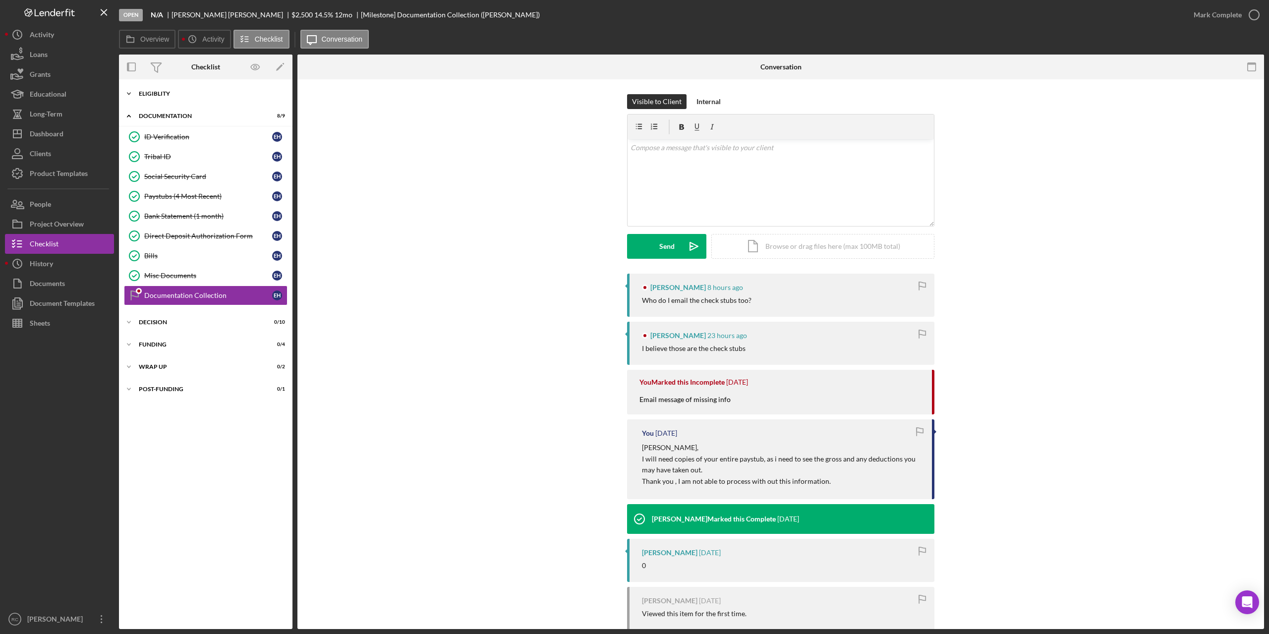
click at [166, 90] on div "Icon/Expander Eligiblity 11 / 12" at bounding box center [205, 94] width 173 height 20
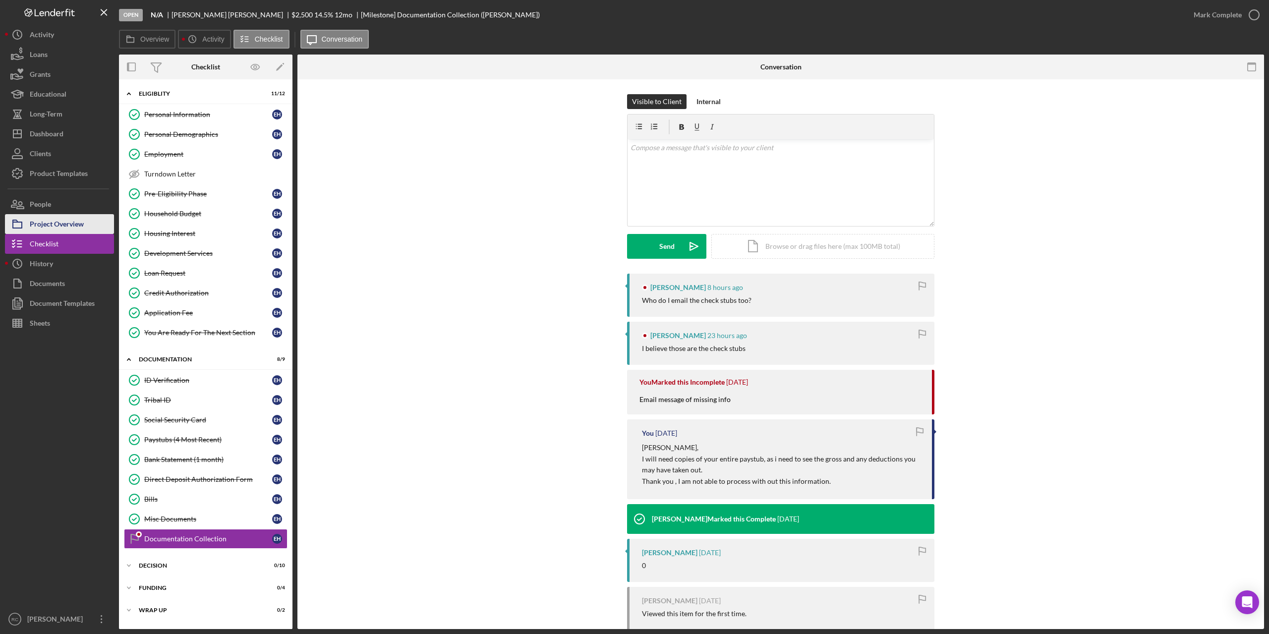
click at [62, 222] on div "Project Overview" at bounding box center [57, 225] width 54 height 22
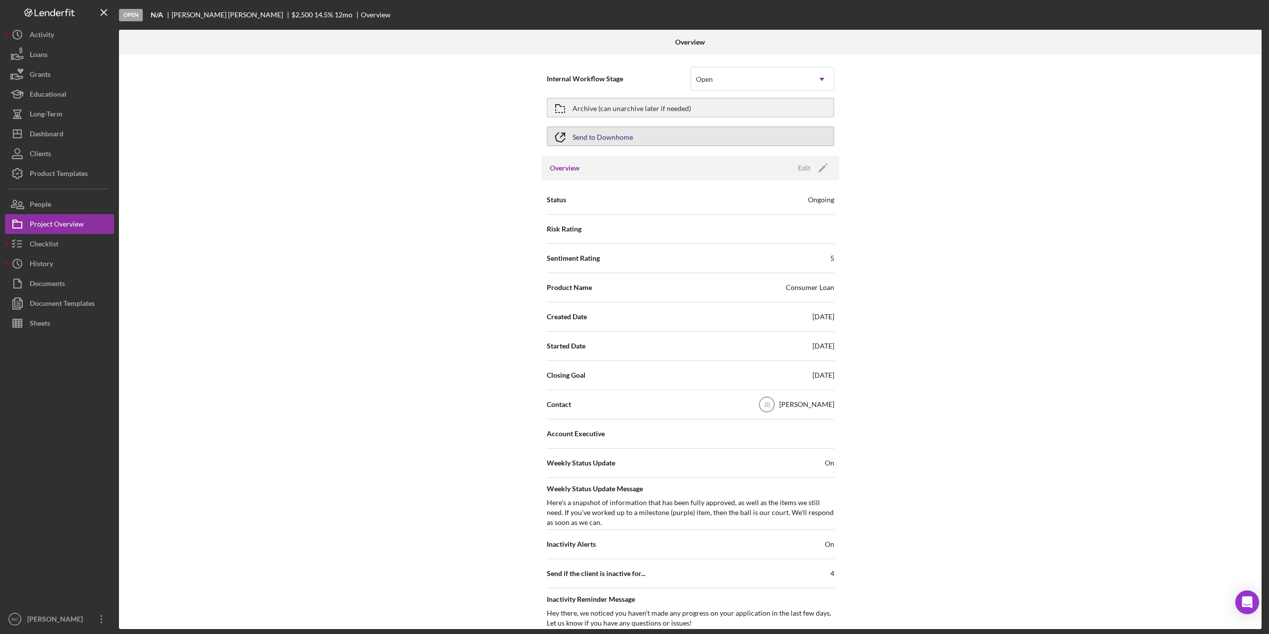
click at [664, 138] on button "Send to Downhome" at bounding box center [690, 136] width 287 height 20
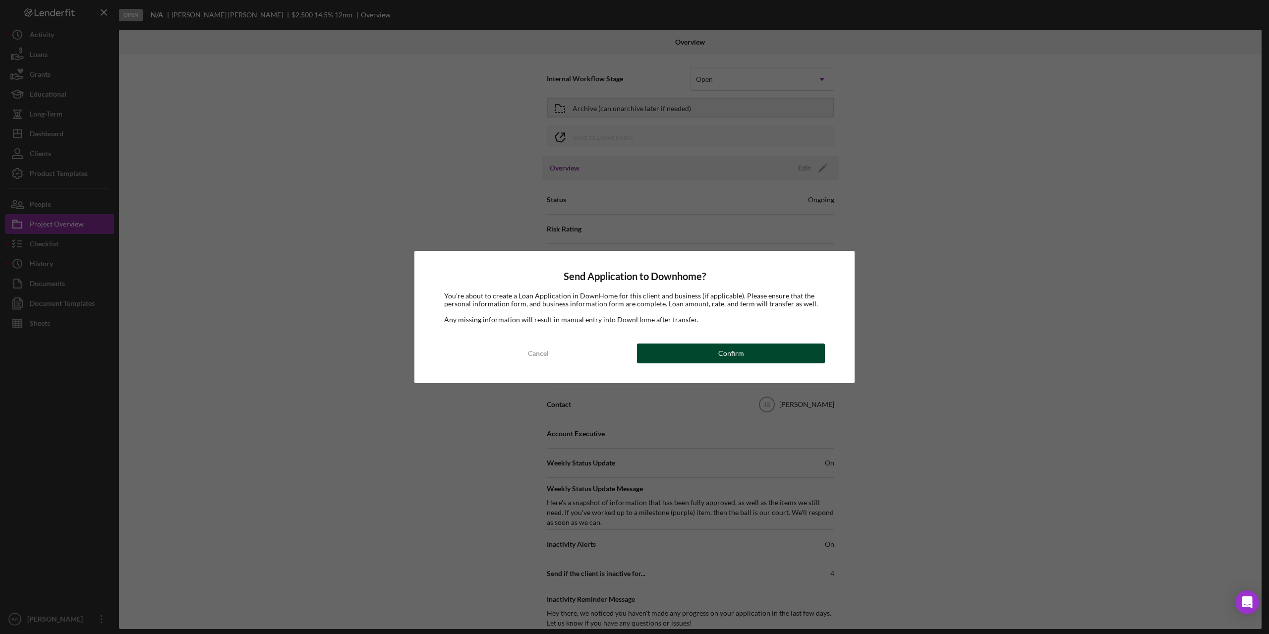
click at [727, 352] on div "Confirm" at bounding box center [731, 353] width 26 height 20
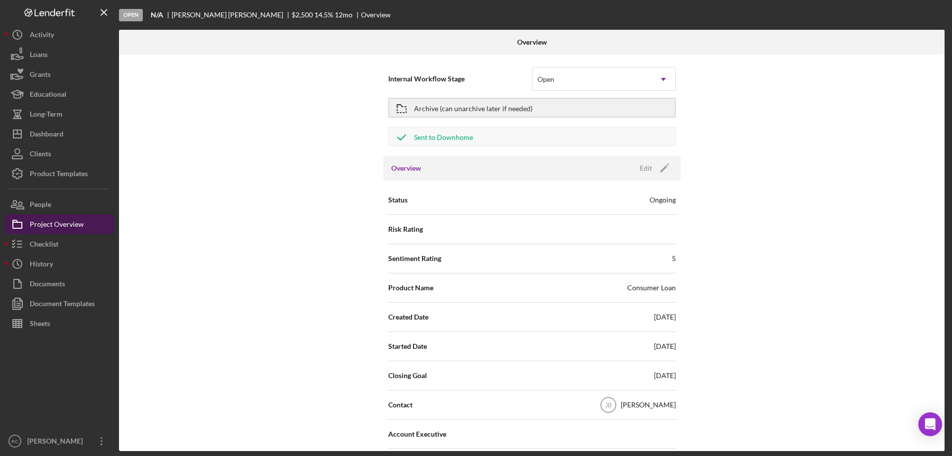
click at [52, 220] on div "Project Overview" at bounding box center [57, 225] width 54 height 22
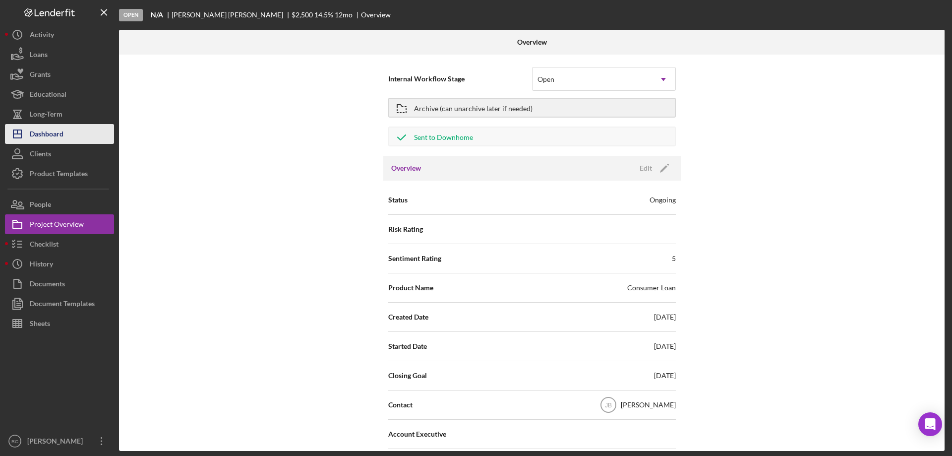
click at [51, 133] on div "Dashboard" at bounding box center [47, 135] width 34 height 22
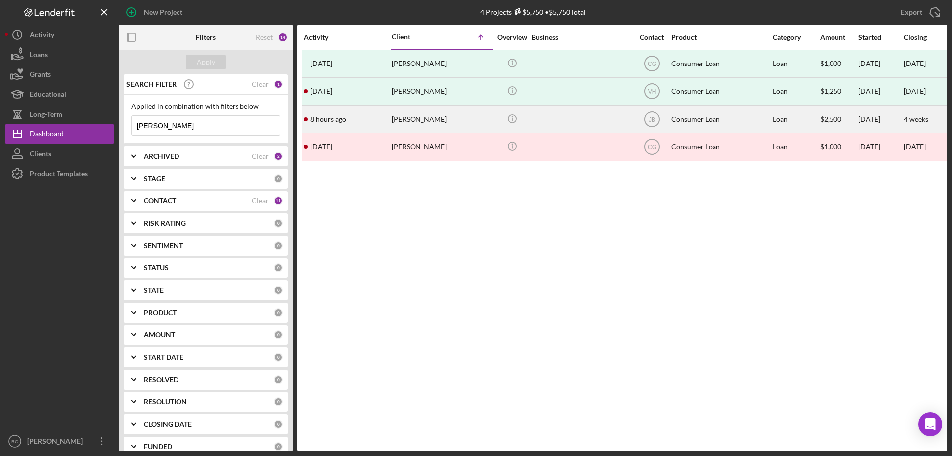
click at [416, 118] on div "Ethan Harlan" at bounding box center [441, 119] width 99 height 26
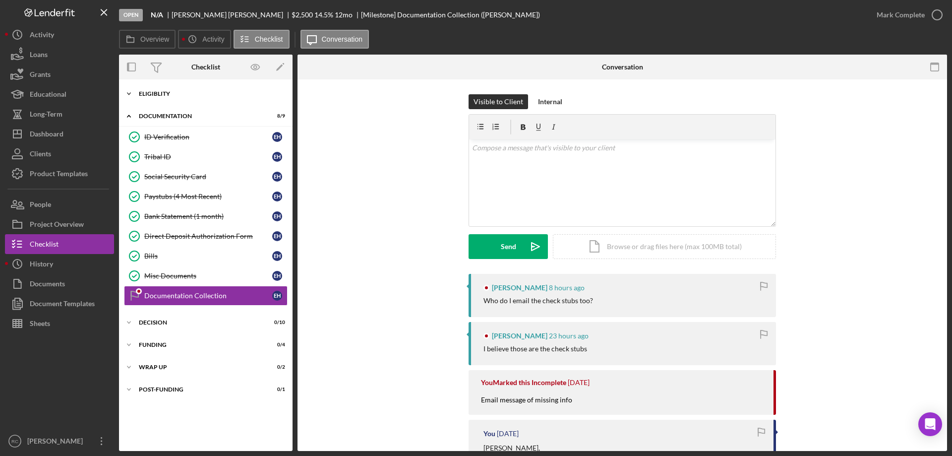
click at [172, 92] on div "Eligiblity" at bounding box center [209, 94] width 141 height 6
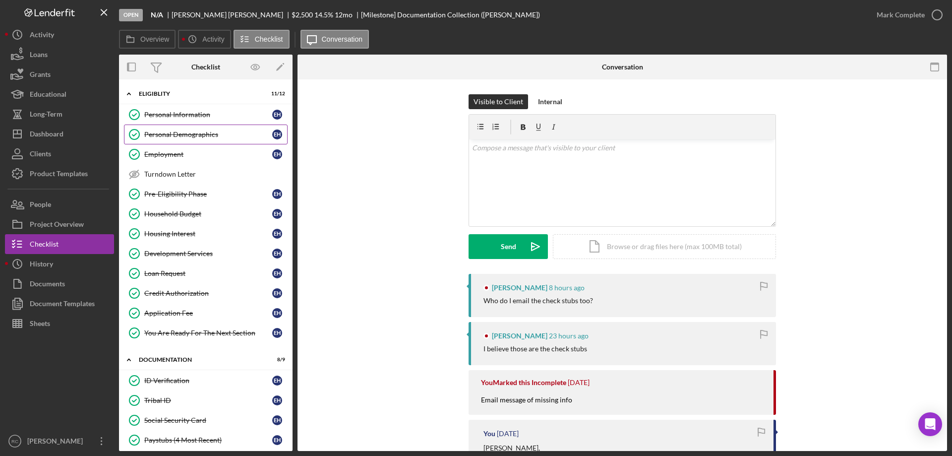
click at [194, 132] on div "Personal Demographics" at bounding box center [208, 134] width 128 height 8
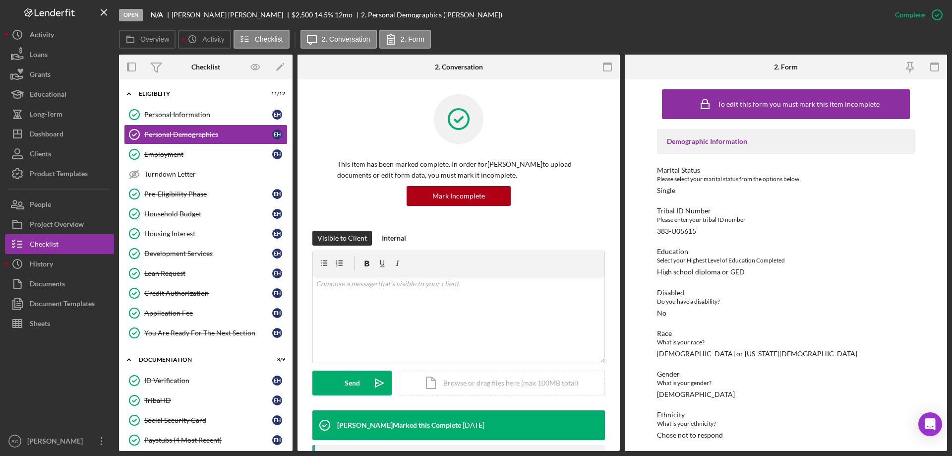
scroll to position [66, 0]
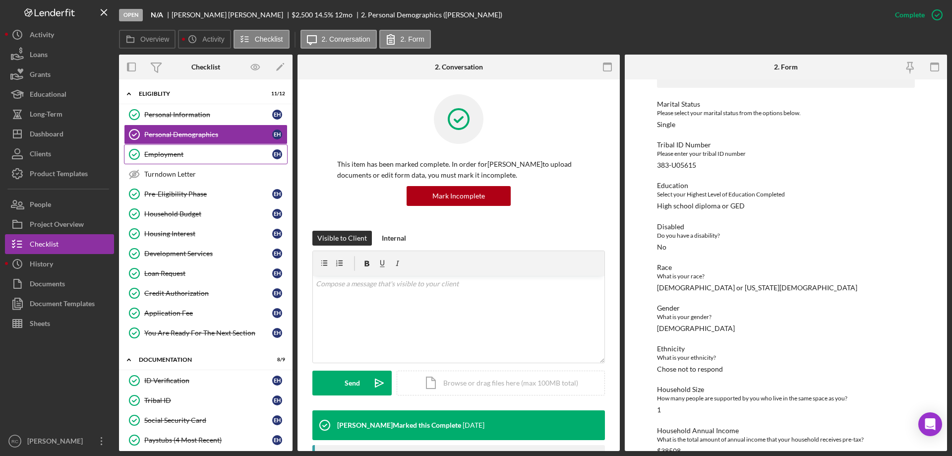
click at [174, 155] on div "Employment" at bounding box center [208, 154] width 128 height 8
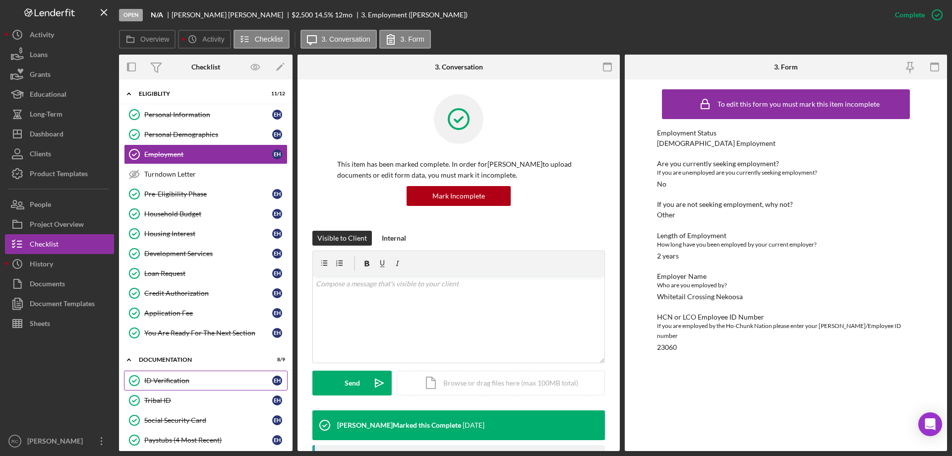
scroll to position [132, 0]
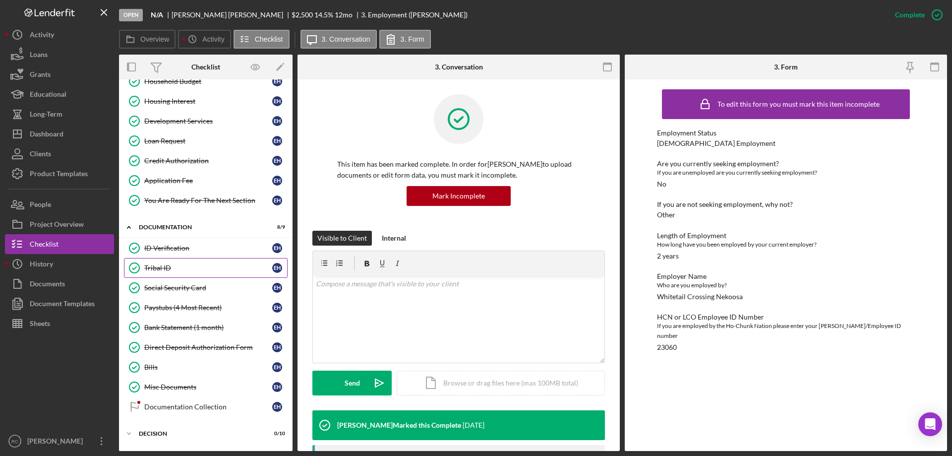
click at [163, 265] on div "Tribal ID" at bounding box center [208, 268] width 128 height 8
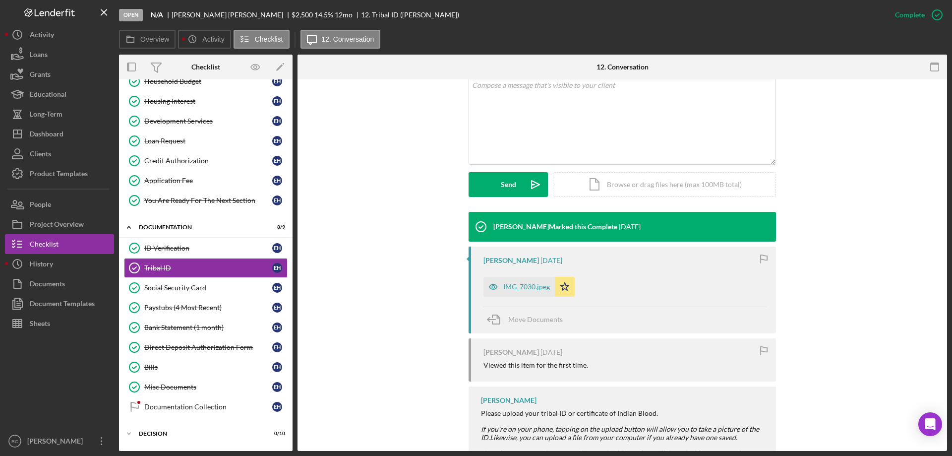
scroll to position [132, 0]
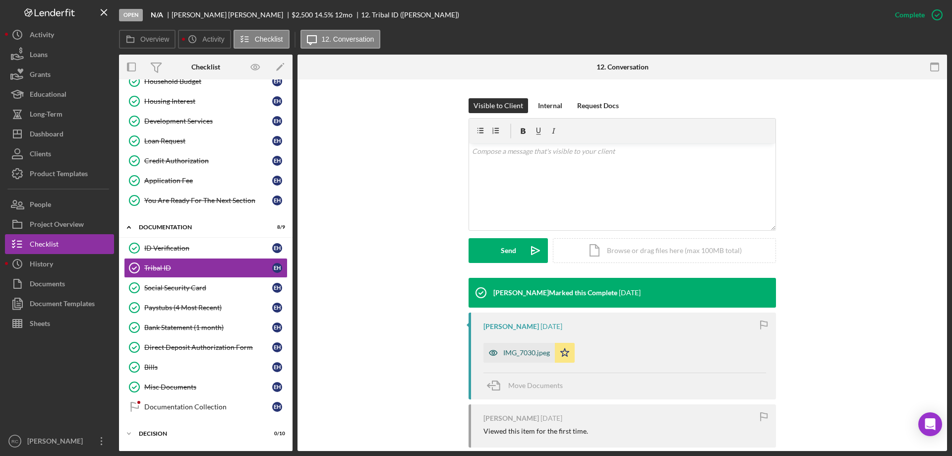
click at [511, 351] on div "IMG_7030.jpeg" at bounding box center [526, 352] width 47 height 8
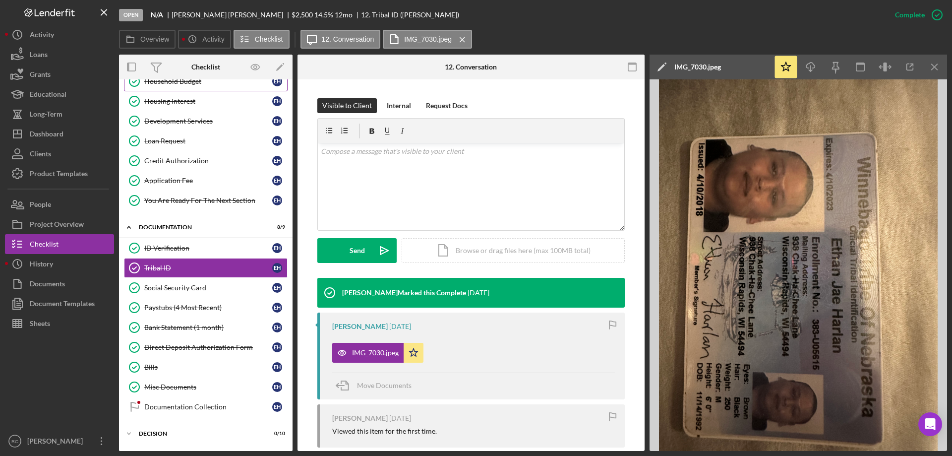
click at [223, 81] on div "Household Budget" at bounding box center [208, 81] width 128 height 8
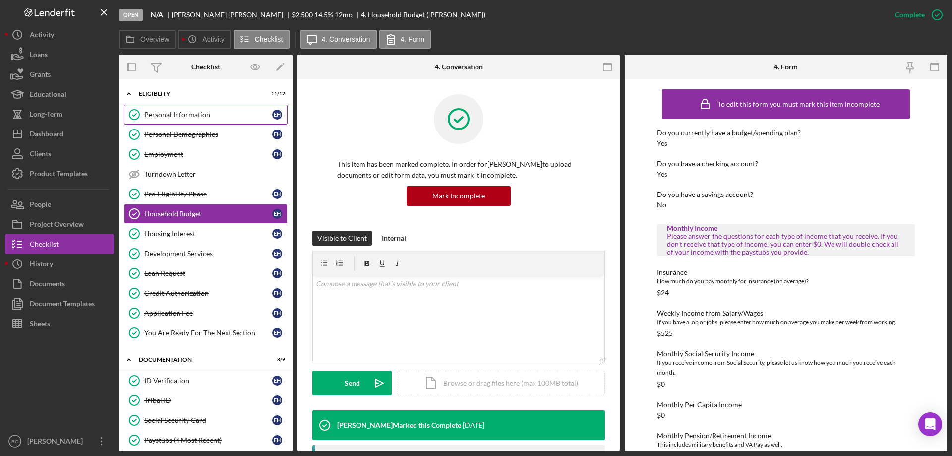
click at [193, 114] on div "Personal Information" at bounding box center [208, 115] width 128 height 8
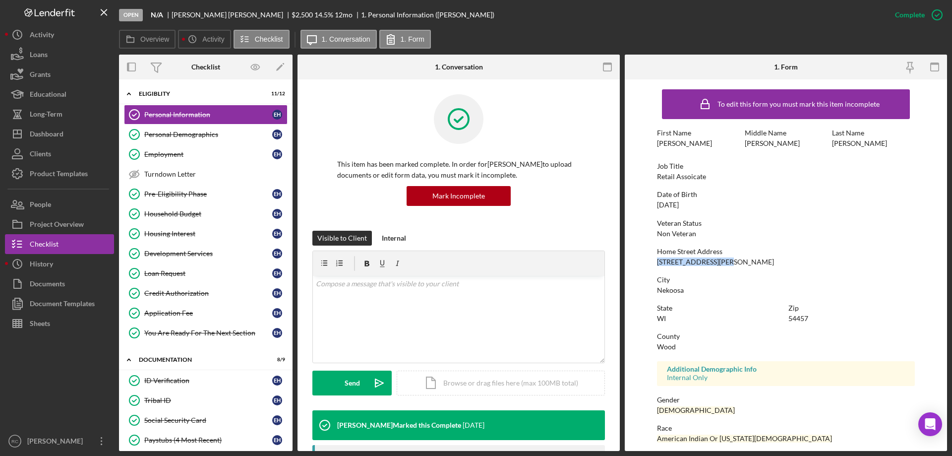
drag, startPoint x: 658, startPoint y: 261, endPoint x: 723, endPoint y: 261, distance: 64.4
click at [723, 261] on div "938 Chak Ha Chee Ln." at bounding box center [715, 262] width 117 height 8
copy div "938 Chak Ha Chee Ln."
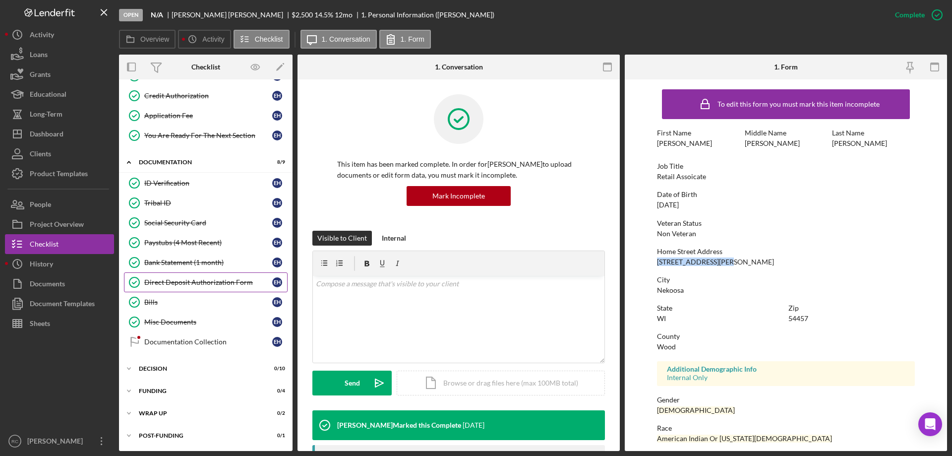
click at [191, 281] on div "Direct Deposit Authorization Form" at bounding box center [208, 282] width 128 height 8
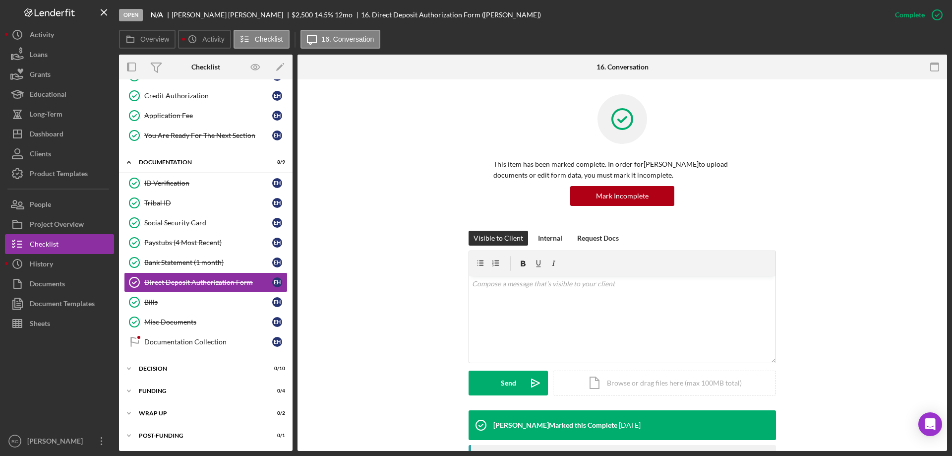
scroll to position [198, 0]
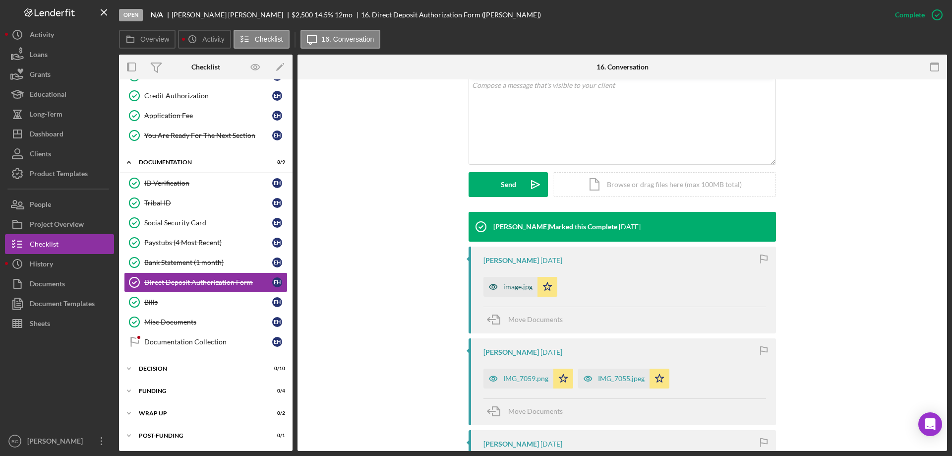
click at [516, 285] on div "image.jpg" at bounding box center [517, 287] width 29 height 8
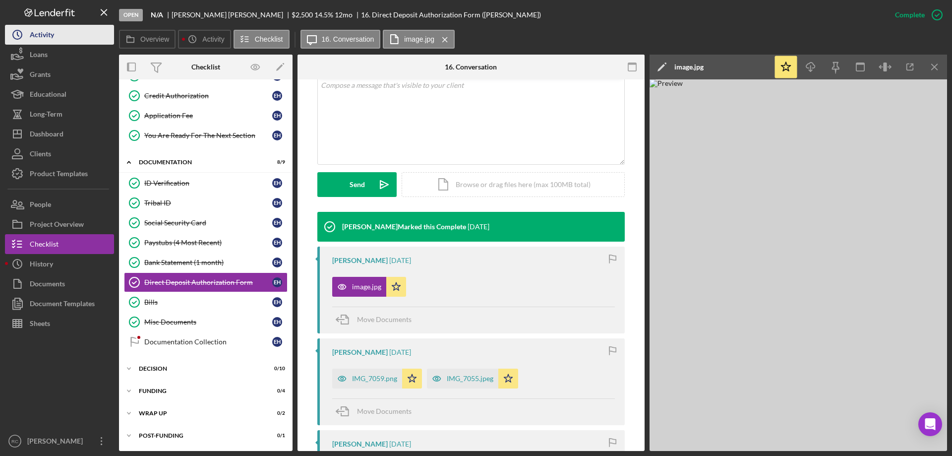
click at [49, 34] on div "Activity" at bounding box center [42, 36] width 24 height 22
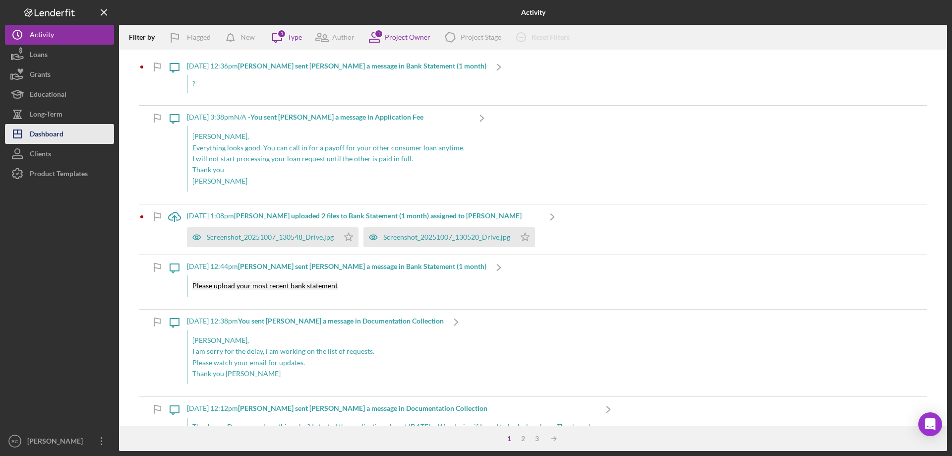
click at [50, 132] on div "Dashboard" at bounding box center [47, 135] width 34 height 22
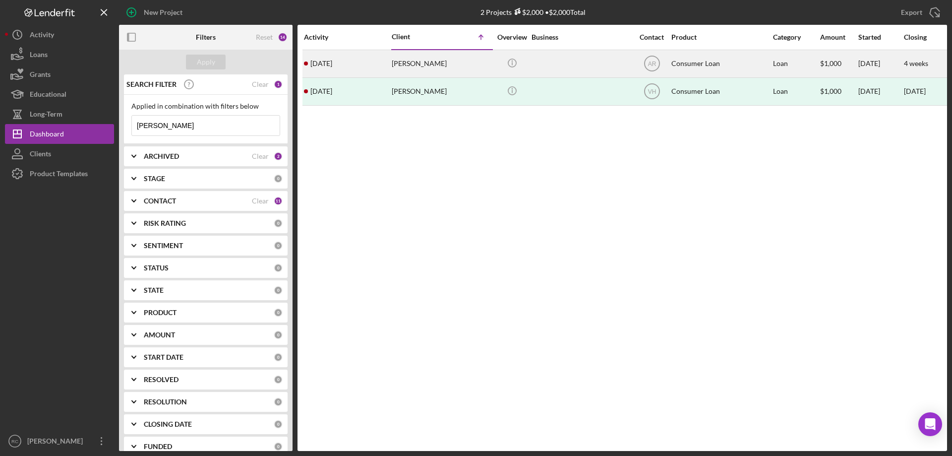
click at [425, 63] on div "Selina Casarez" at bounding box center [441, 64] width 99 height 26
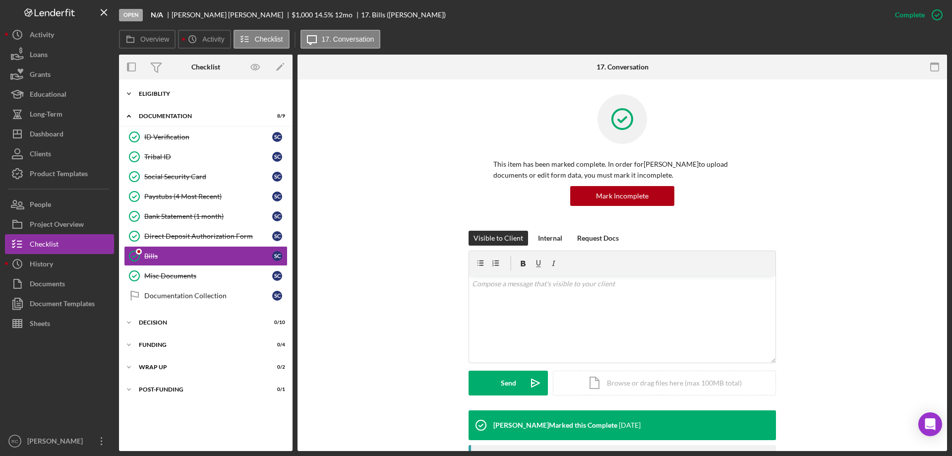
click at [163, 92] on div "Eligiblity" at bounding box center [209, 94] width 141 height 6
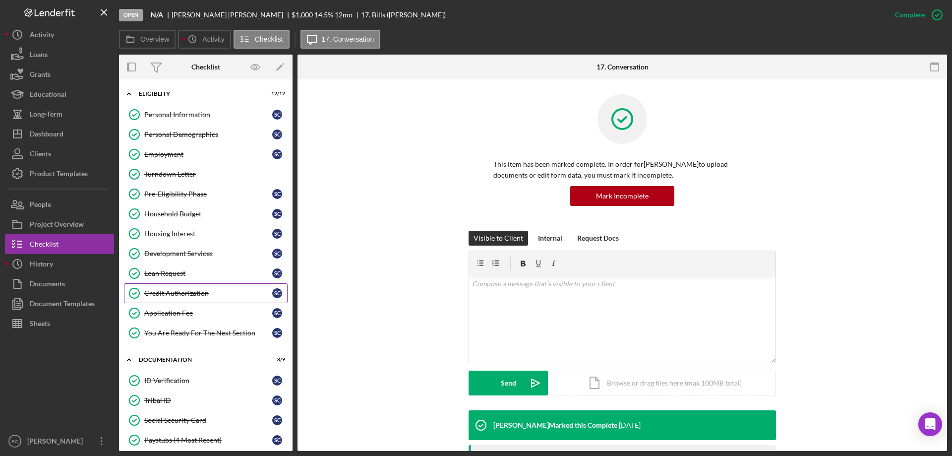
scroll to position [66, 0]
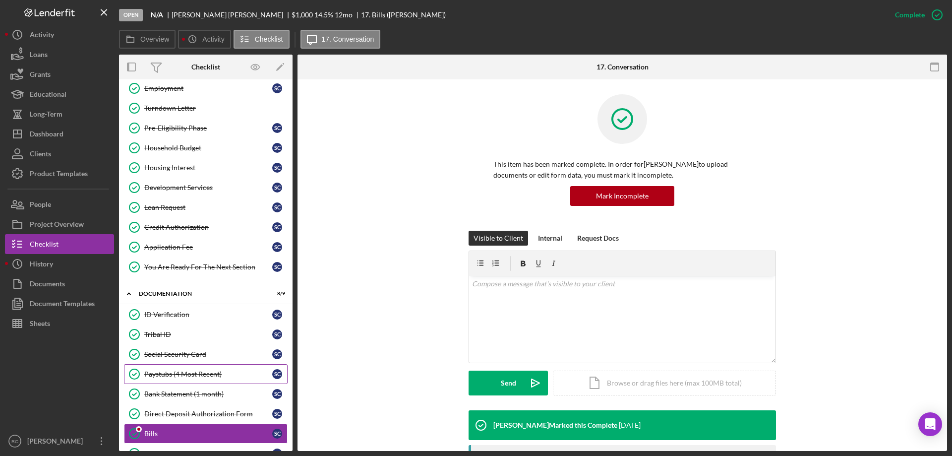
click at [180, 370] on div "Paystubs (4 Most Recent)" at bounding box center [208, 374] width 128 height 8
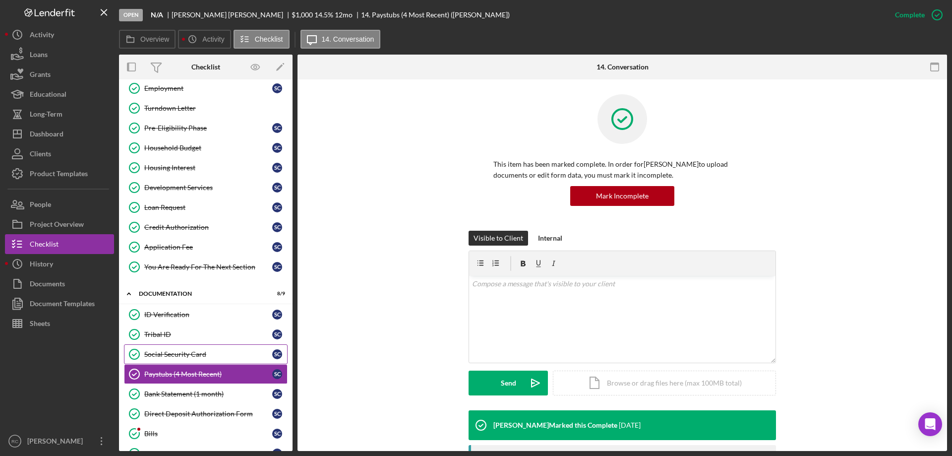
click at [163, 351] on div "Social Security Card" at bounding box center [208, 354] width 128 height 8
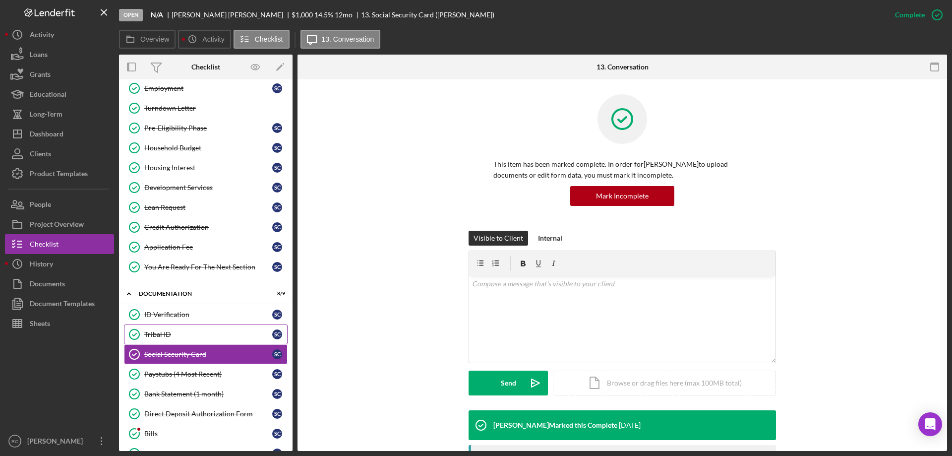
click at [155, 334] on div "Tribal ID" at bounding box center [208, 334] width 128 height 8
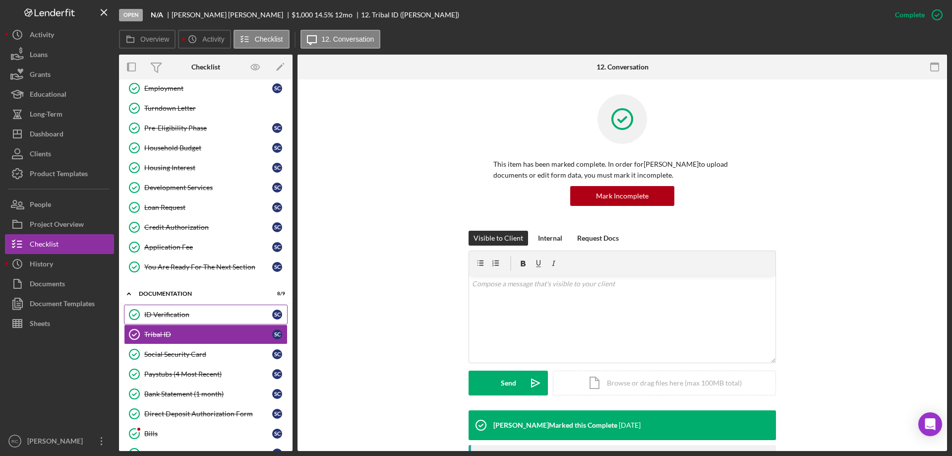
click at [172, 310] on div "ID Verification" at bounding box center [208, 314] width 128 height 8
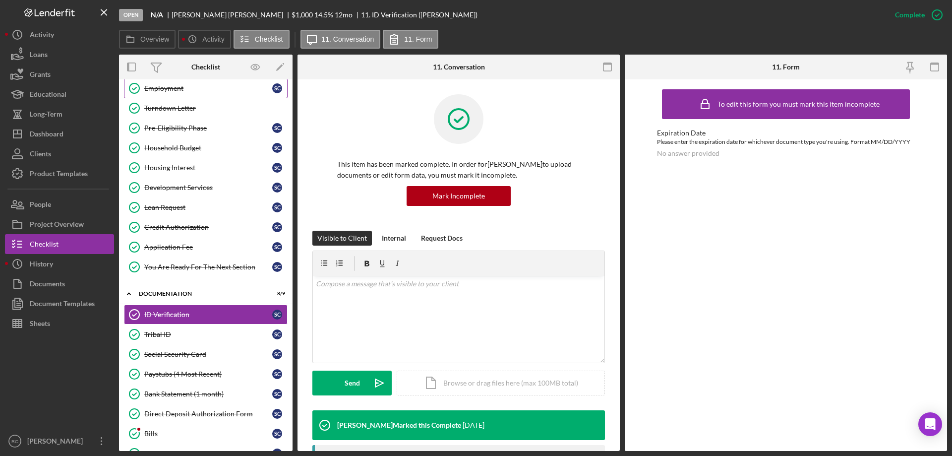
click at [163, 89] on div "Employment" at bounding box center [208, 88] width 128 height 8
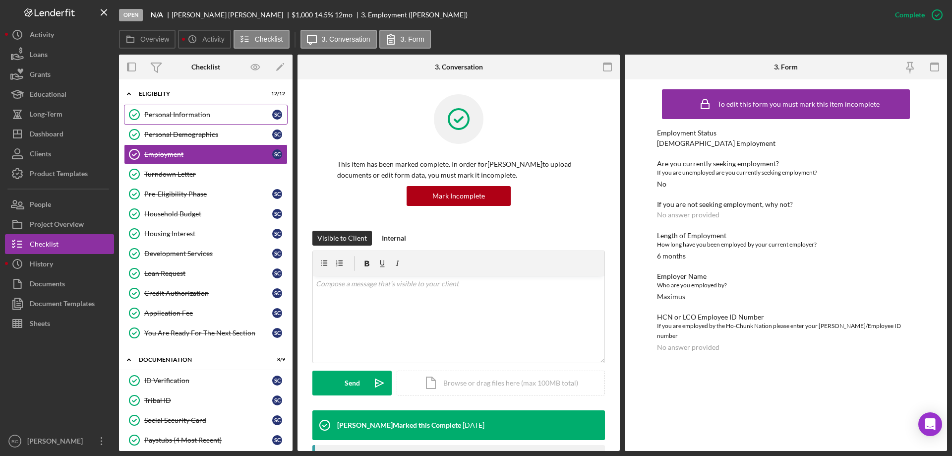
click at [202, 112] on div "Personal Information" at bounding box center [208, 115] width 128 height 8
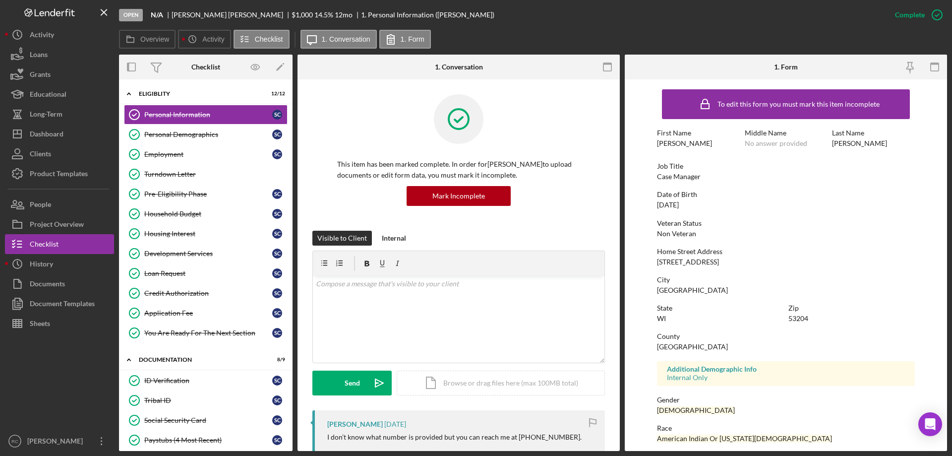
scroll to position [132, 0]
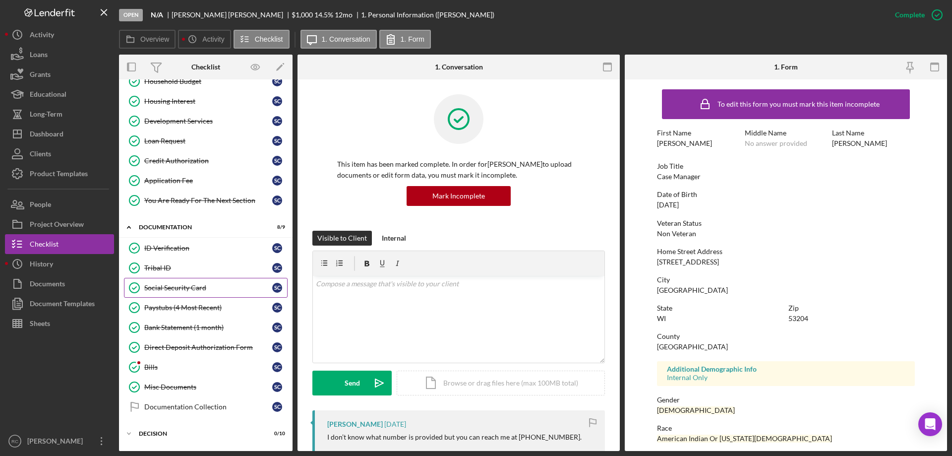
click at [175, 288] on div "Social Security Card" at bounding box center [208, 288] width 128 height 8
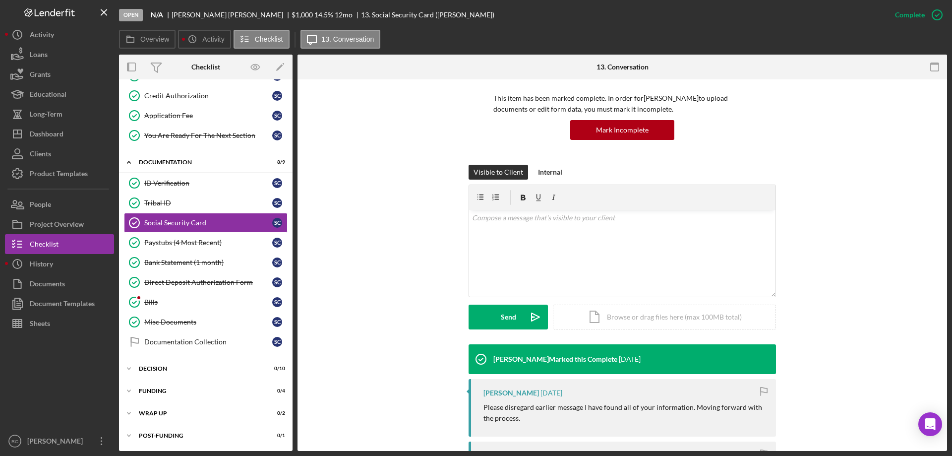
scroll to position [198, 0]
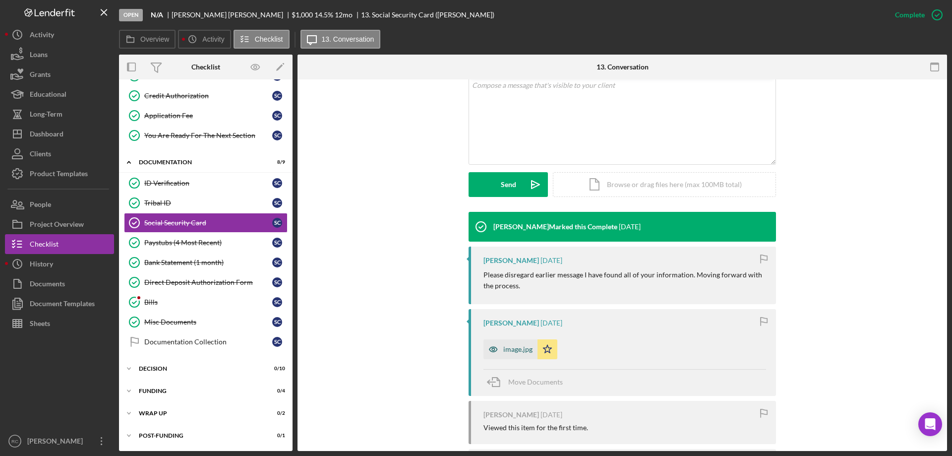
click at [506, 352] on div "image.jpg" at bounding box center [517, 349] width 29 height 8
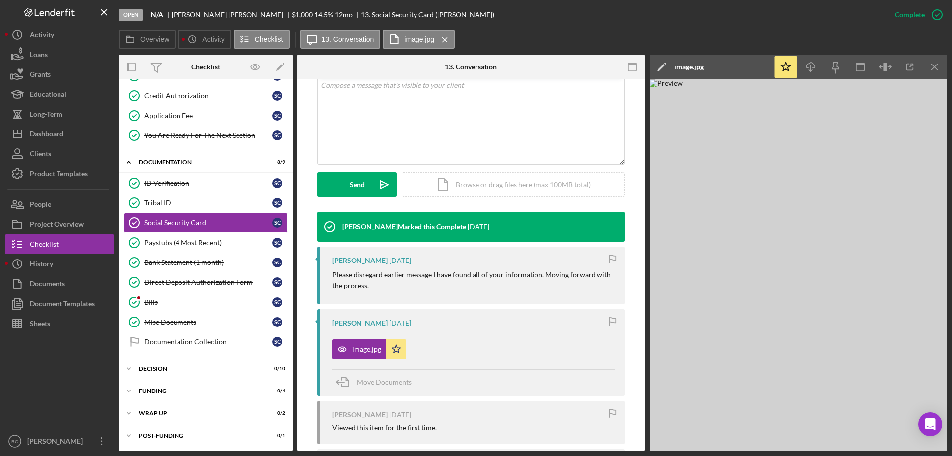
scroll to position [0, 0]
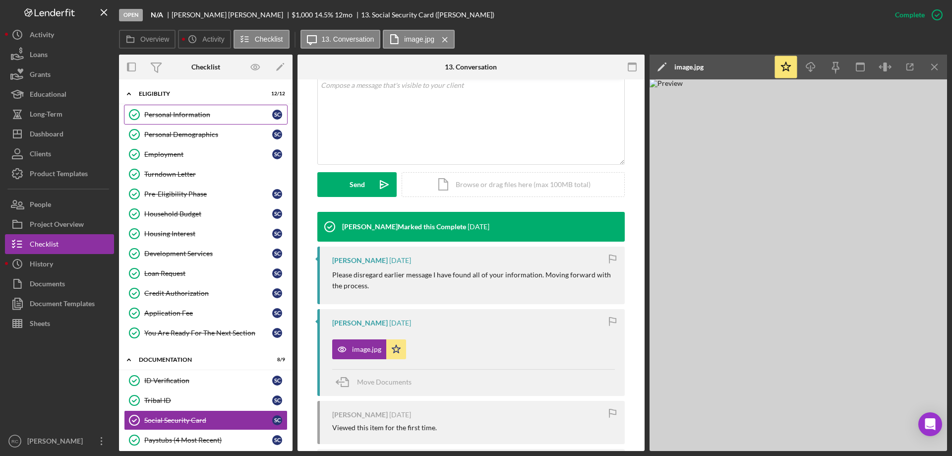
click at [200, 117] on div "Personal Information" at bounding box center [208, 115] width 128 height 8
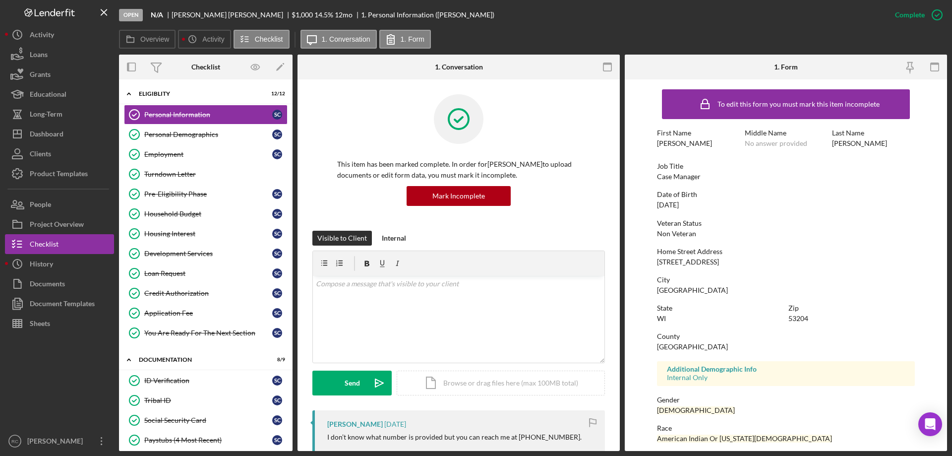
click at [656, 261] on form "To edit this form you must mark this item incomplete First Name Selina Middle N…" at bounding box center [786, 264] width 322 height 371
click at [656, 262] on form "To edit this form you must mark this item incomplete First Name Selina Middle N…" at bounding box center [786, 264] width 322 height 371
drag, startPoint x: 658, startPoint y: 262, endPoint x: 709, endPoint y: 262, distance: 51.6
click at [709, 262] on div "Home Street Address 1214a S. 22nd St." at bounding box center [786, 256] width 258 height 18
copy div "1214a S. 22nd St."
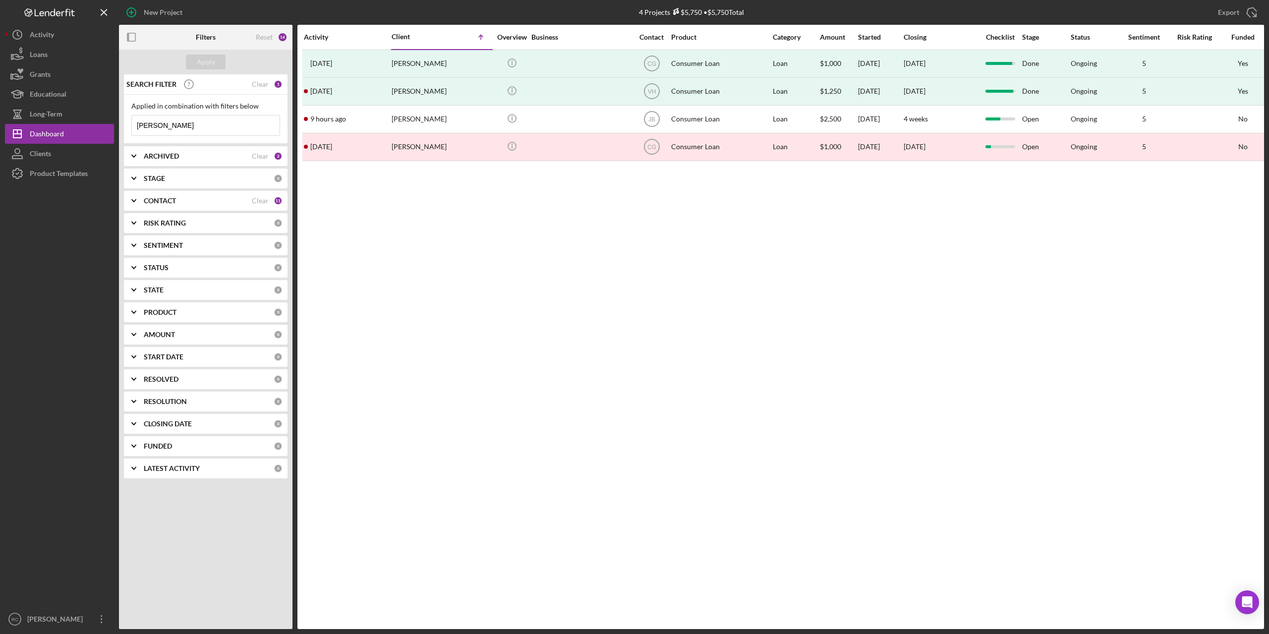
click at [181, 123] on input "[PERSON_NAME]" at bounding box center [206, 125] width 148 height 20
type input "e"
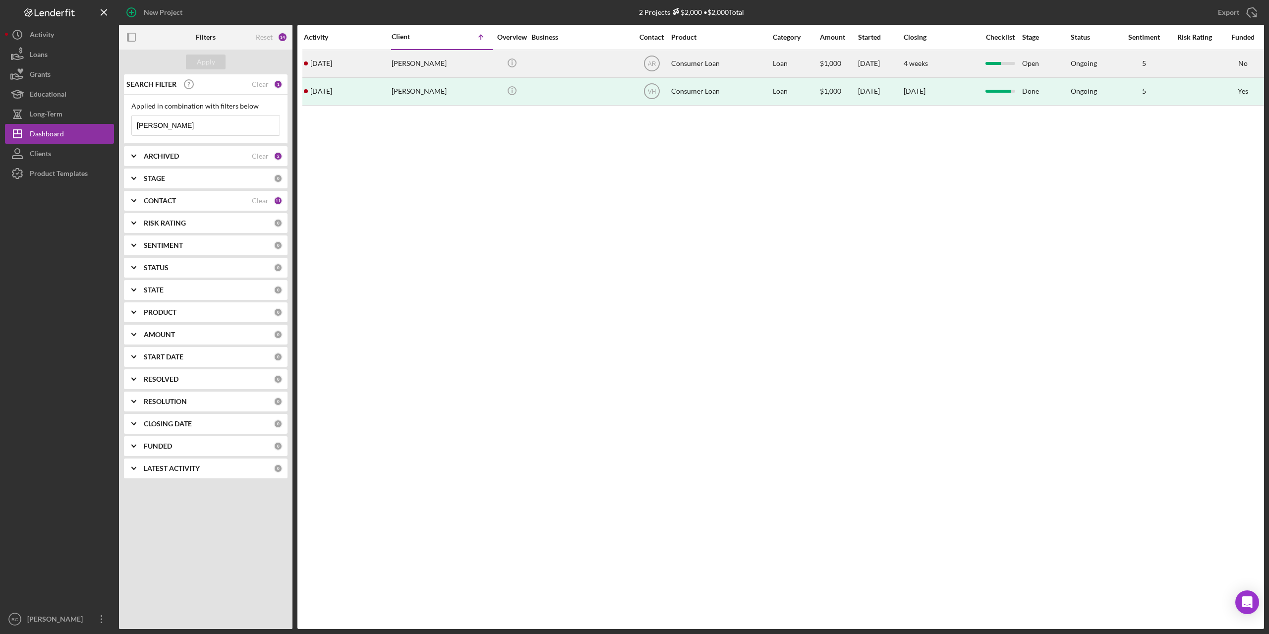
type input "selina"
click at [409, 66] on div "Selina Casarez" at bounding box center [441, 64] width 99 height 26
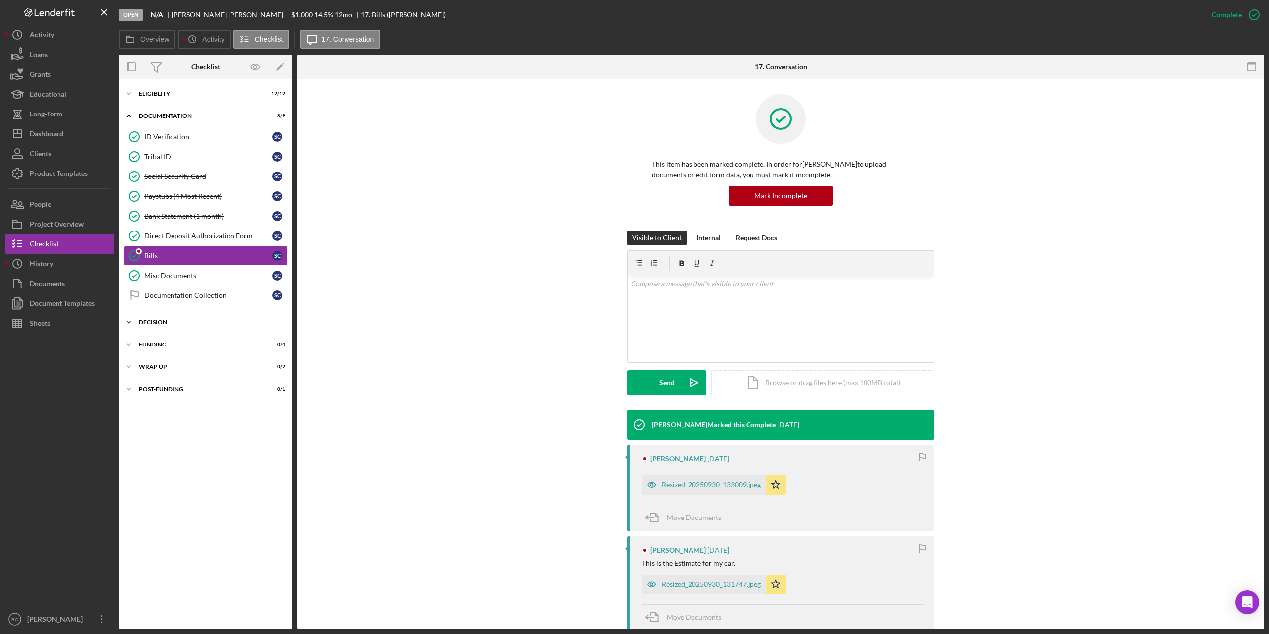
click at [162, 322] on div "Decision" at bounding box center [209, 322] width 141 height 6
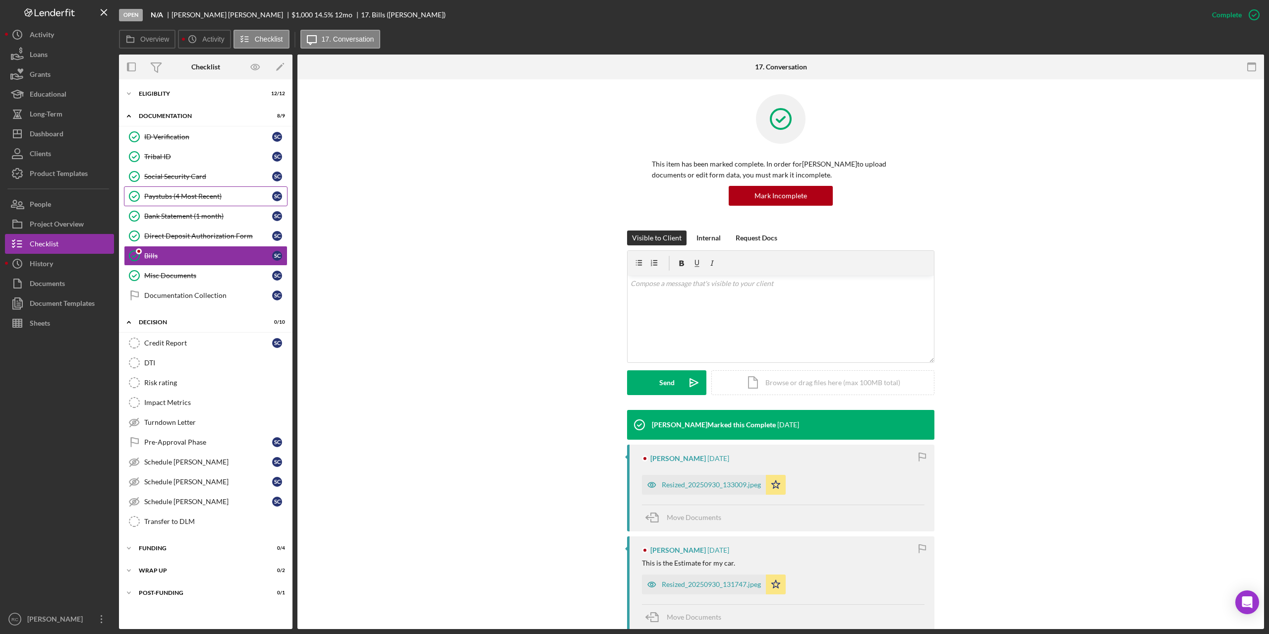
click at [179, 196] on div "Paystubs (4 Most Recent)" at bounding box center [208, 196] width 128 height 8
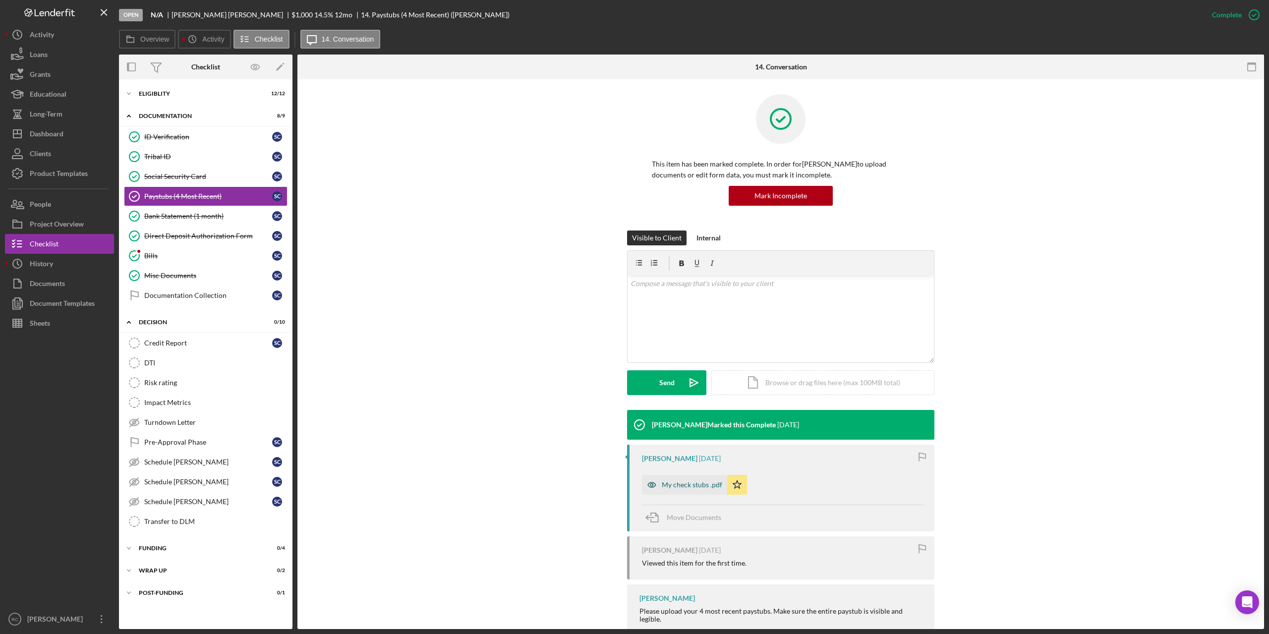
click at [677, 487] on div "My check stubs .pdf" at bounding box center [692, 485] width 60 height 8
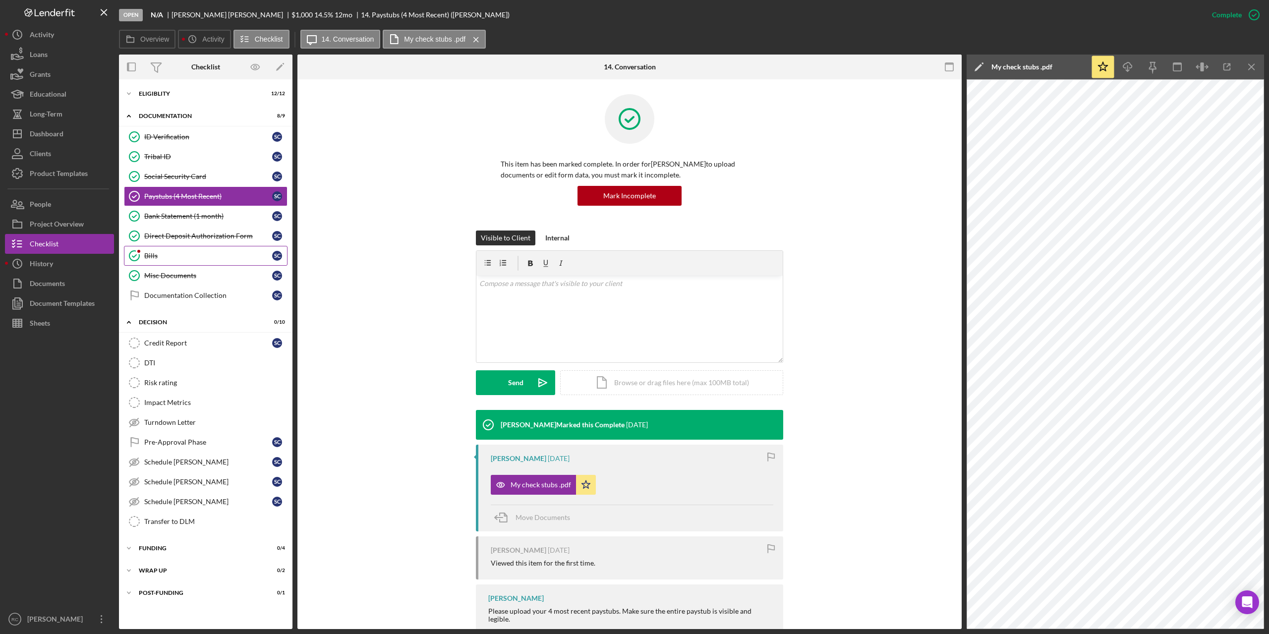
click at [149, 254] on div "Bills" at bounding box center [208, 256] width 128 height 8
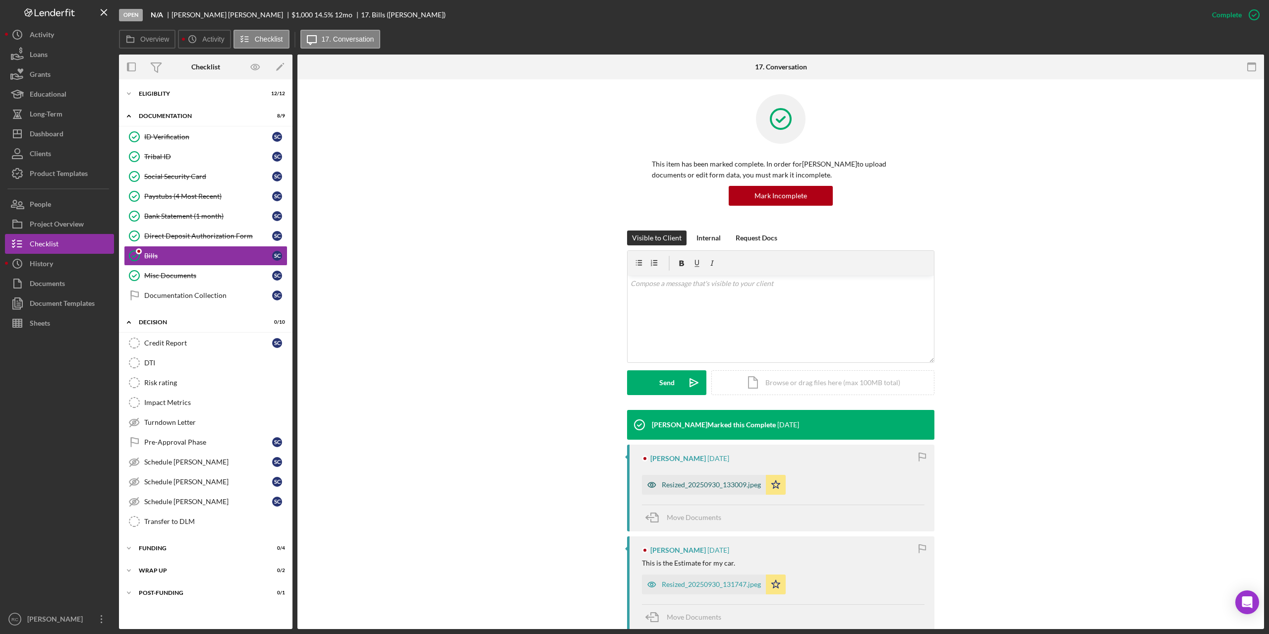
click at [695, 481] on div "Resized_20250930_133009.jpeg" at bounding box center [711, 485] width 99 height 8
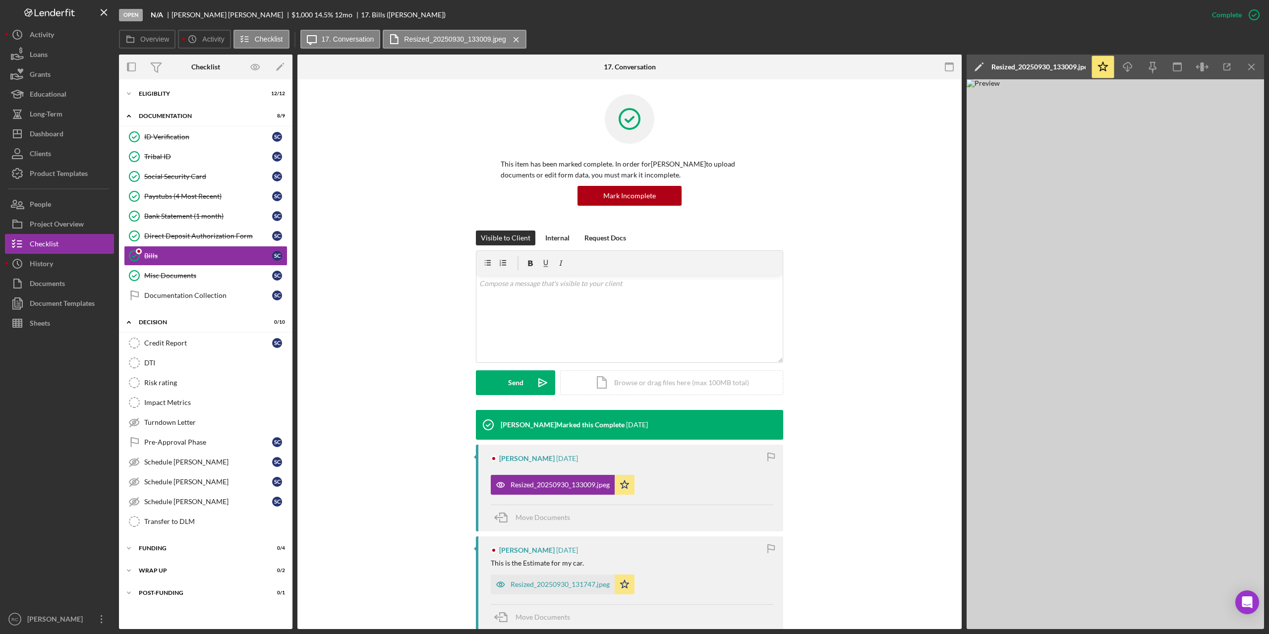
scroll to position [198, 0]
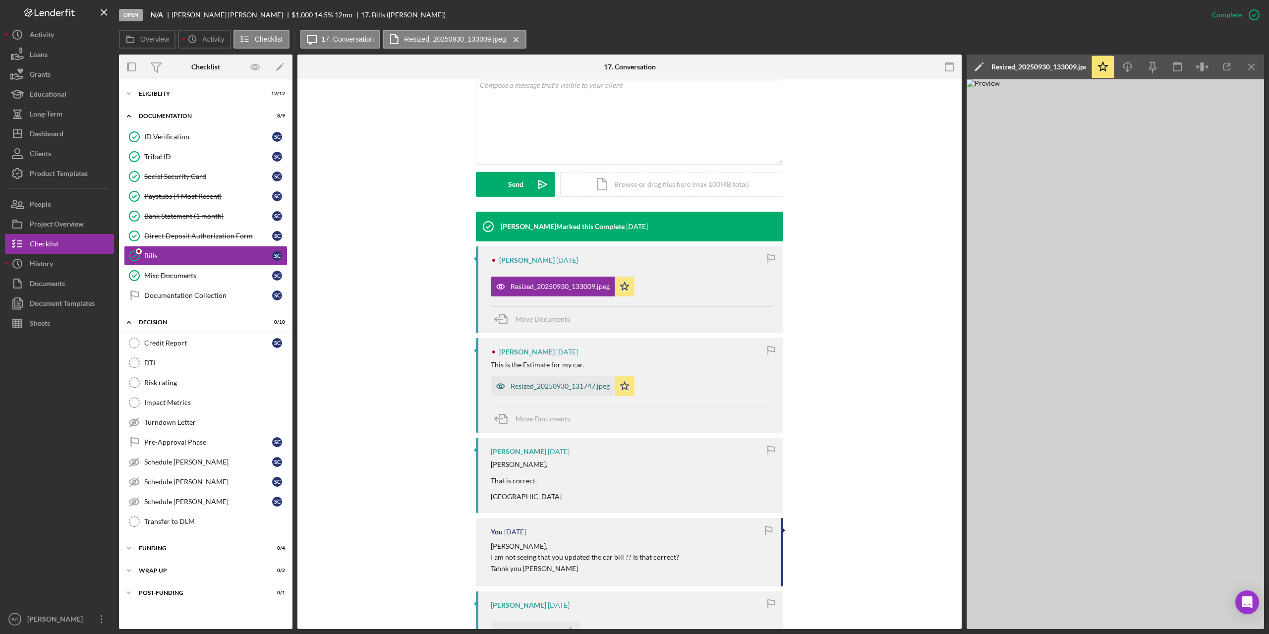
click at [552, 386] on div "Resized_20250930_131747.jpeg" at bounding box center [560, 386] width 99 height 8
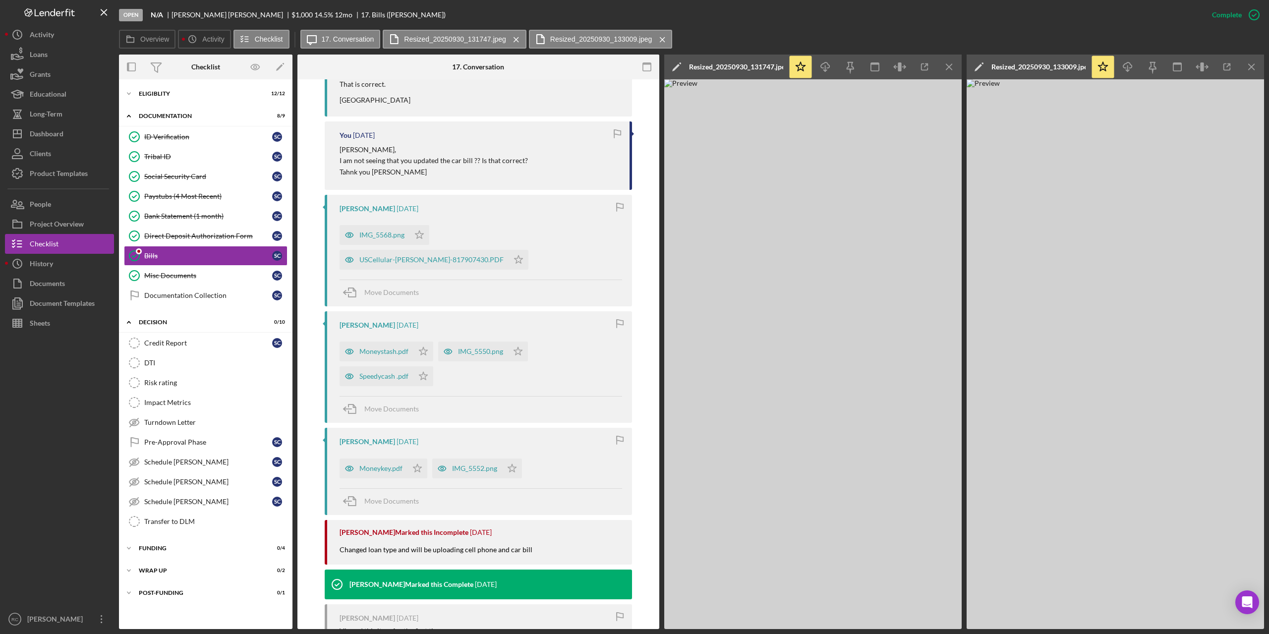
scroll to position [672, 0]
